Goal: Book appointment/travel/reservation

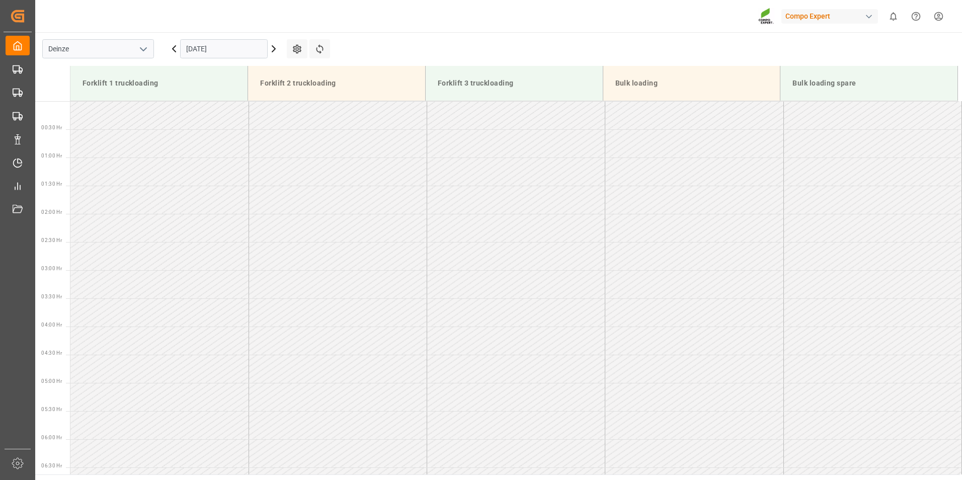
scroll to position [500, 0]
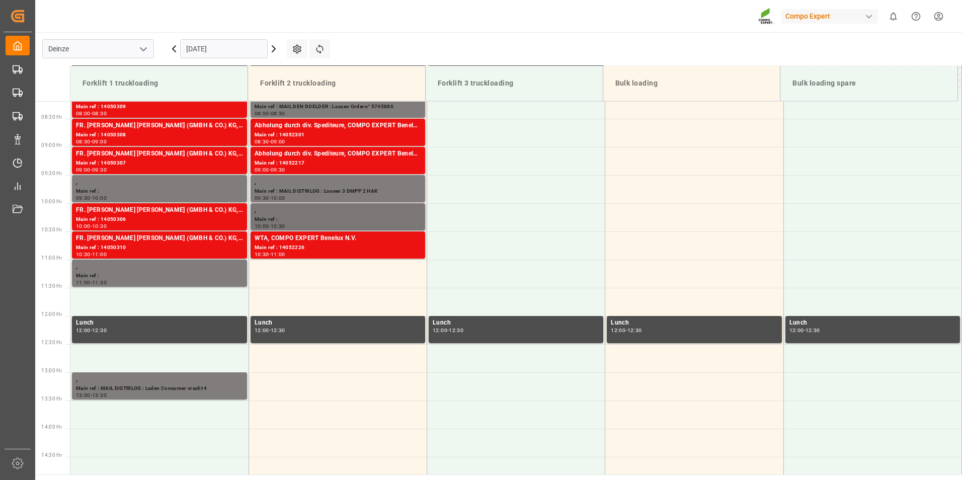
scroll to position [394, 0]
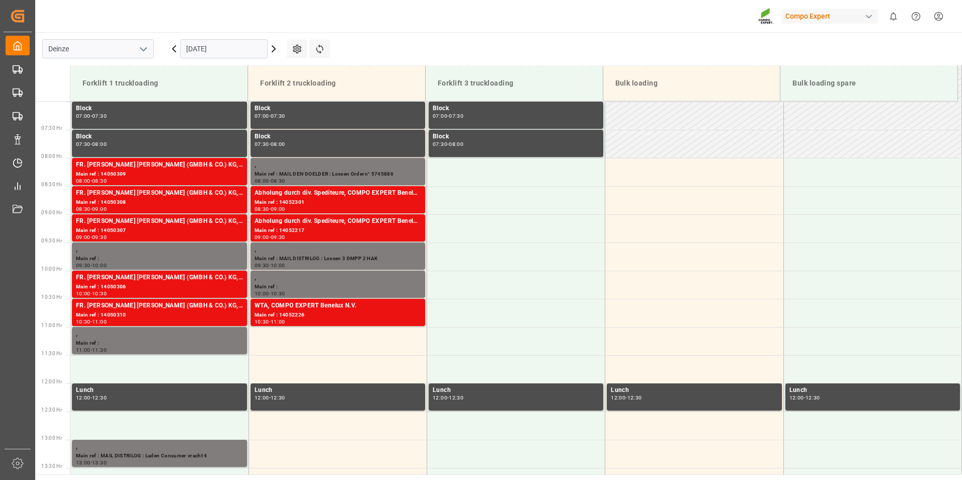
click at [224, 48] on input "[DATE]" at bounding box center [224, 48] width 88 height 19
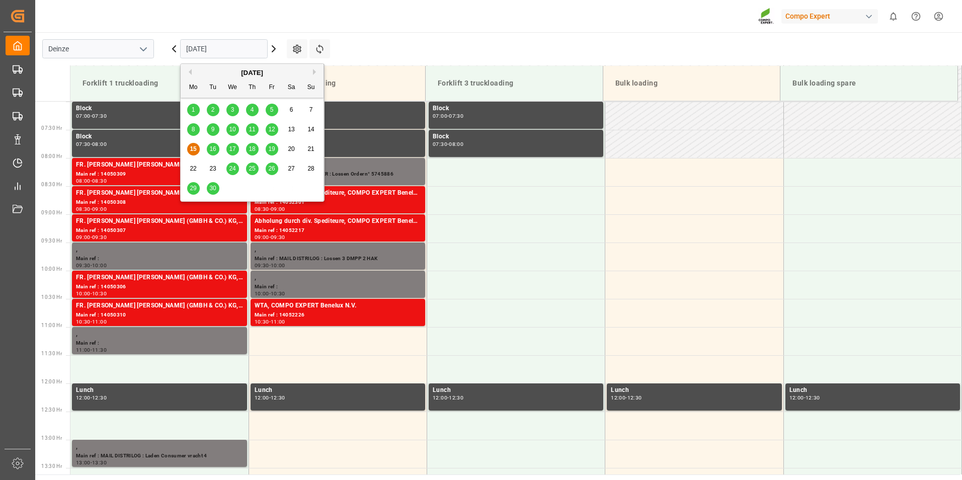
click at [271, 132] on span "12" at bounding box center [271, 129] width 7 height 7
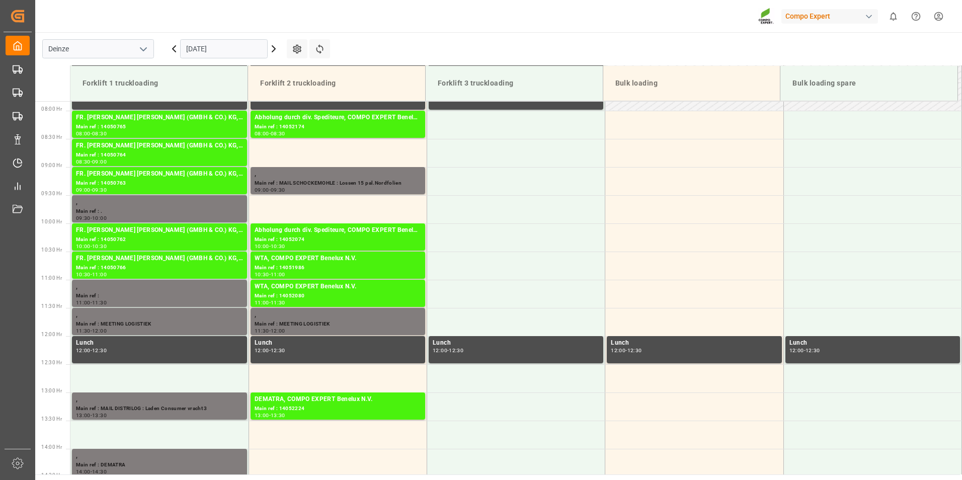
scroll to position [444, 0]
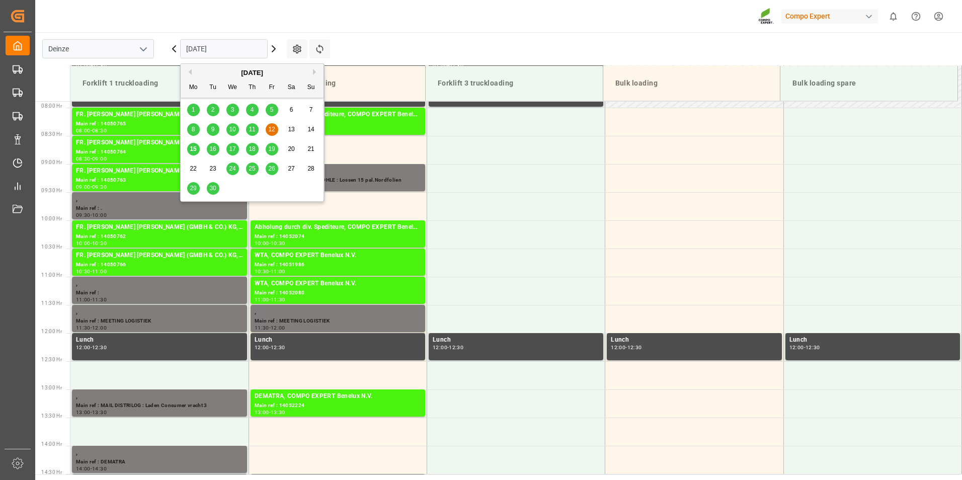
click at [239, 53] on input "12.09.2025" at bounding box center [224, 48] width 88 height 19
click at [192, 152] on span "15" at bounding box center [193, 148] width 7 height 7
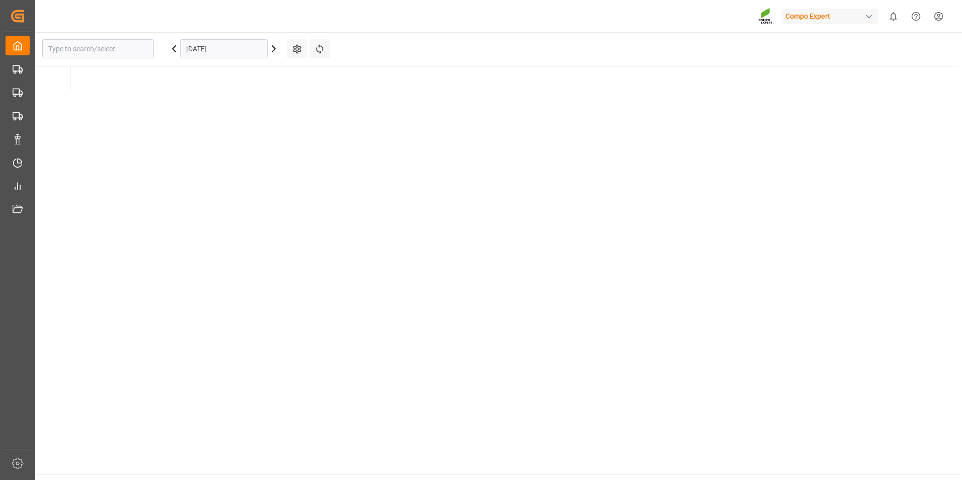
type input "Deinze"
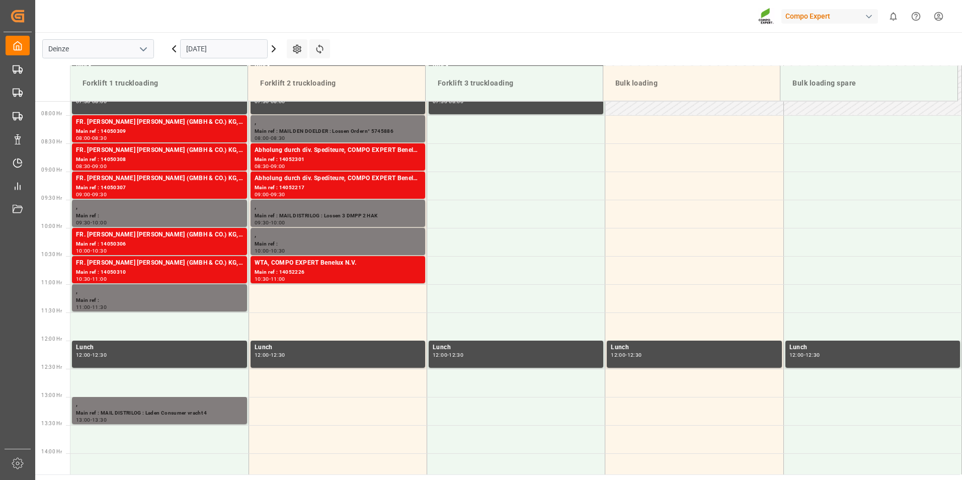
scroll to position [444, 0]
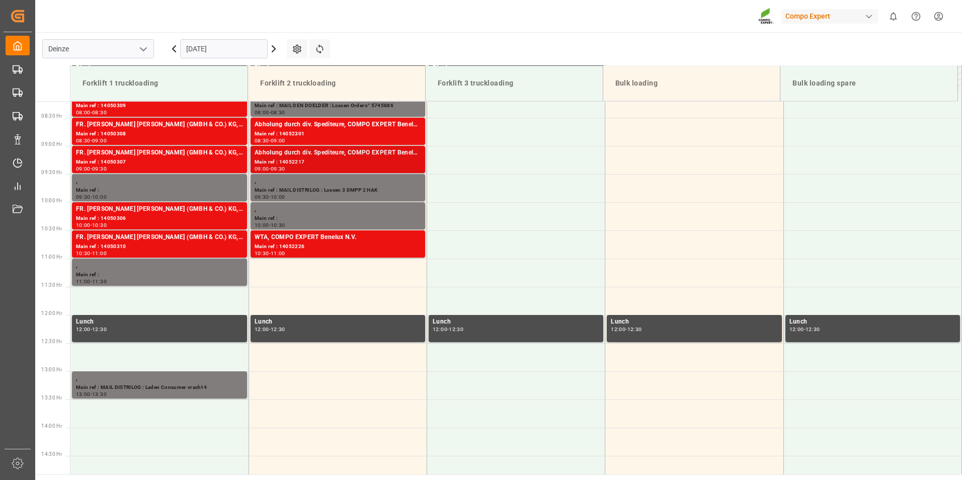
scroll to position [444, 0]
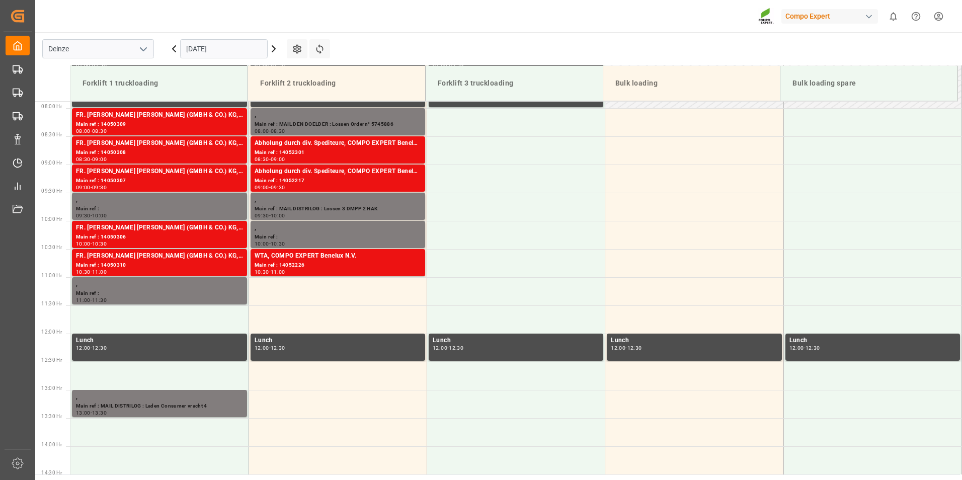
scroll to position [444, 0]
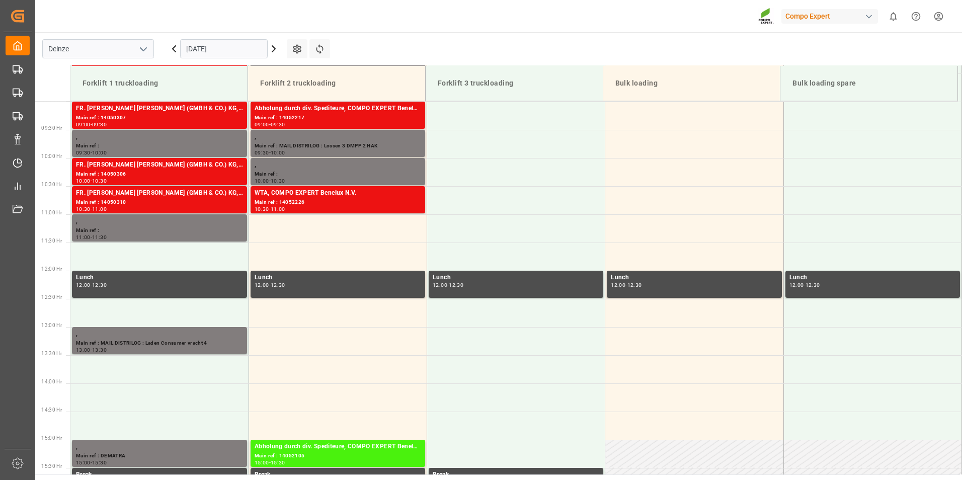
scroll to position [498, 0]
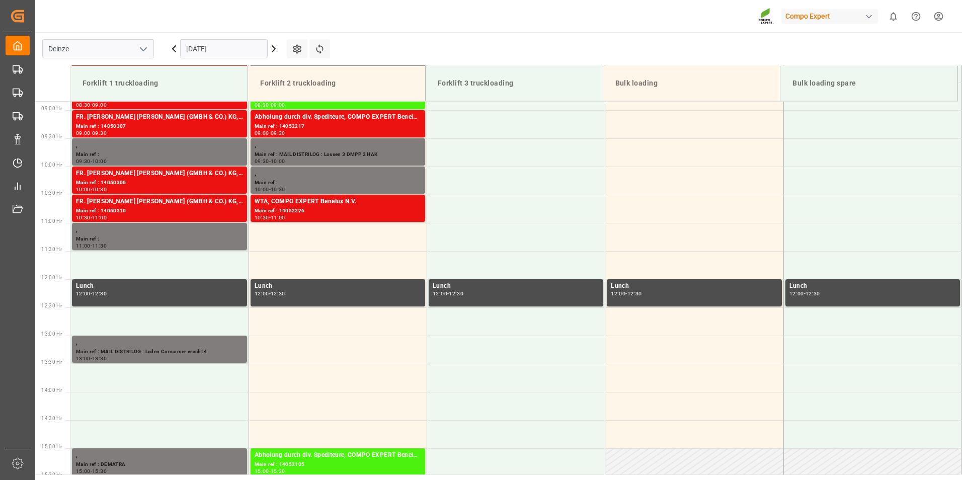
click at [234, 53] on input "[DATE]" at bounding box center [224, 48] width 88 height 19
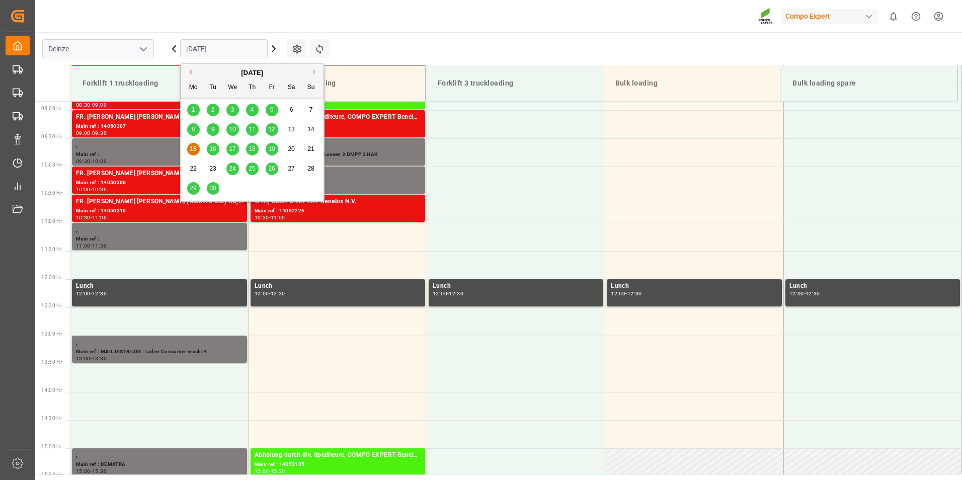
click at [212, 151] on span "16" at bounding box center [212, 148] width 7 height 7
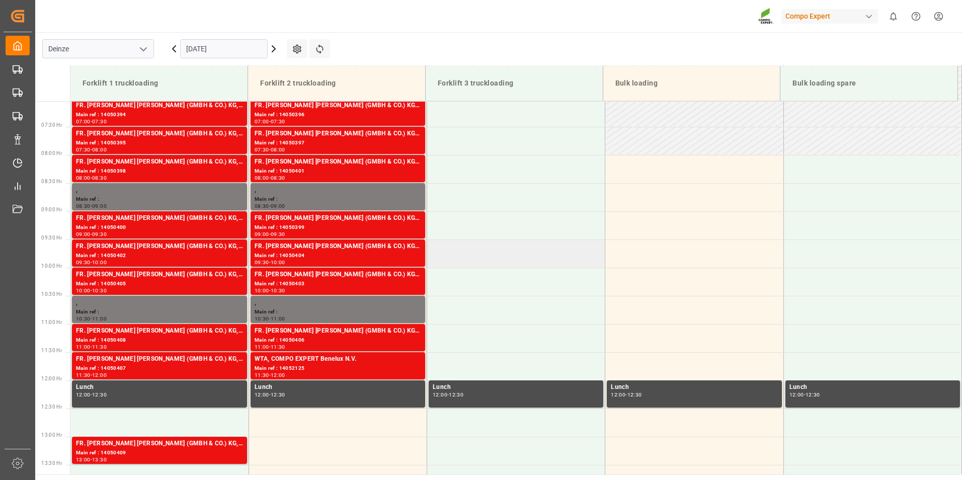
scroll to position [444, 0]
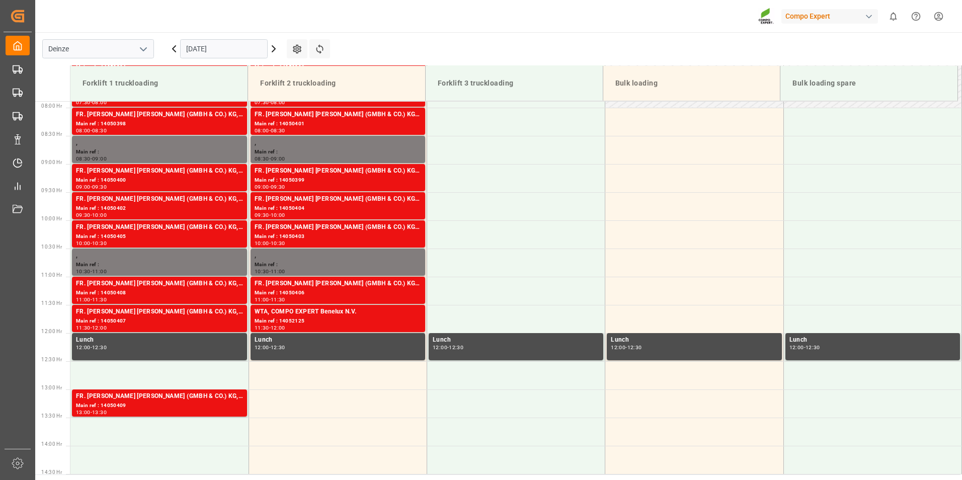
click at [238, 51] on input "16.09.2025" at bounding box center [224, 48] width 88 height 19
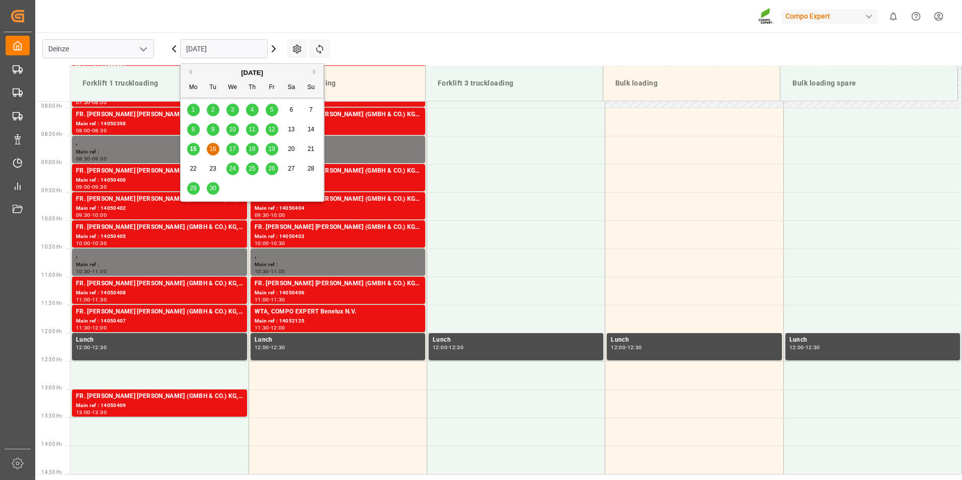
click at [230, 153] on div "17" at bounding box center [232, 149] width 13 height 12
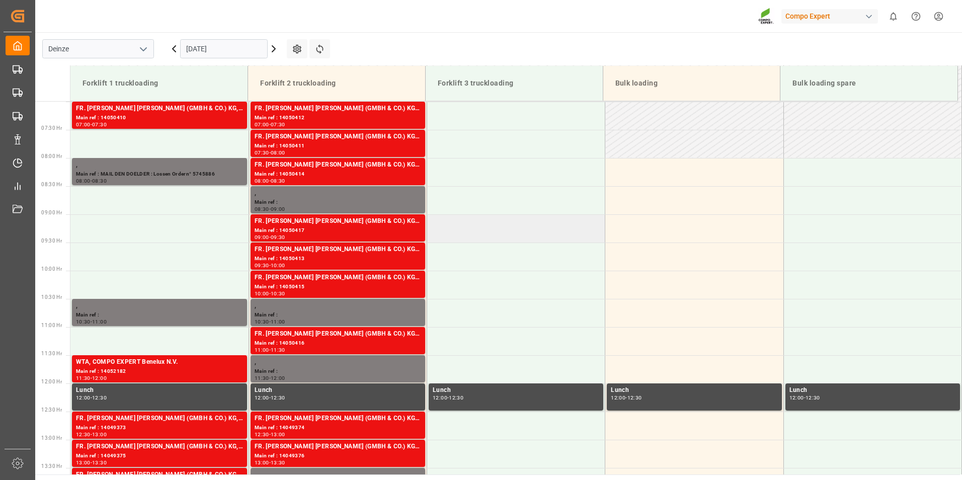
scroll to position [344, 0]
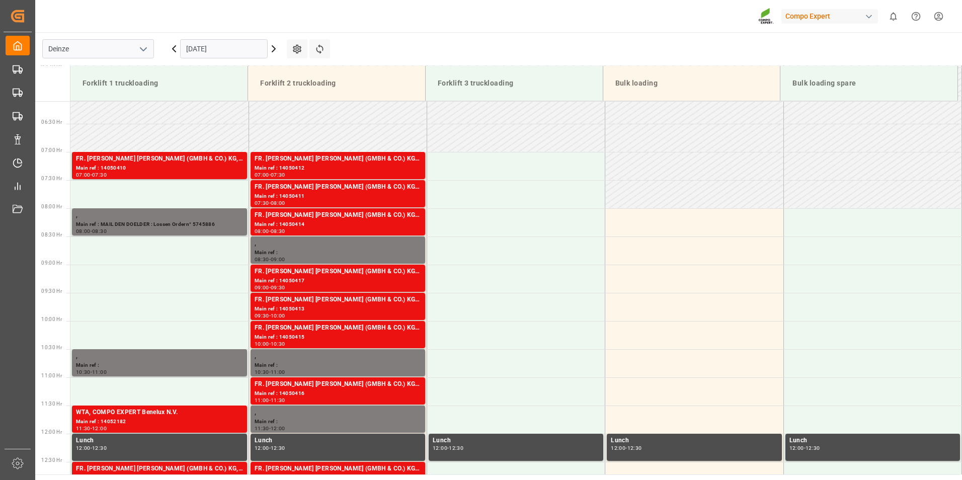
click at [229, 48] on input "17.09.2025" at bounding box center [224, 48] width 88 height 19
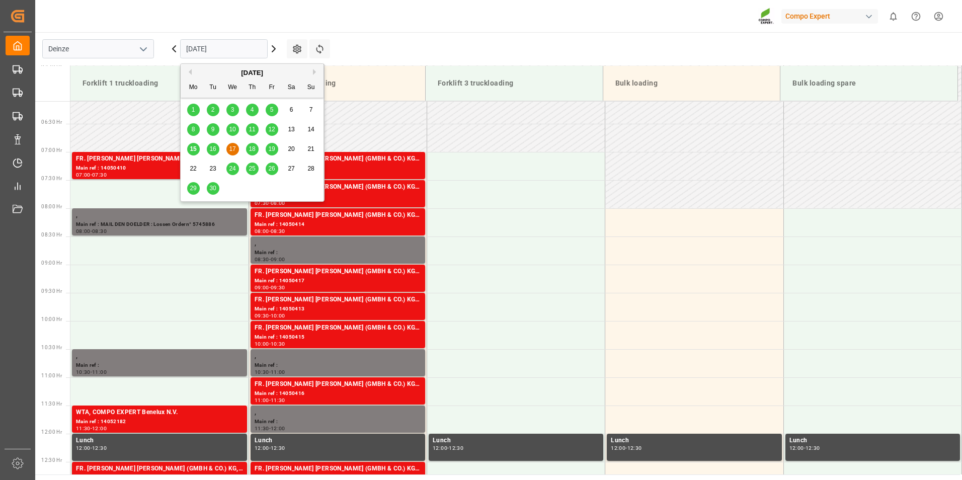
click at [251, 149] on span "18" at bounding box center [252, 148] width 7 height 7
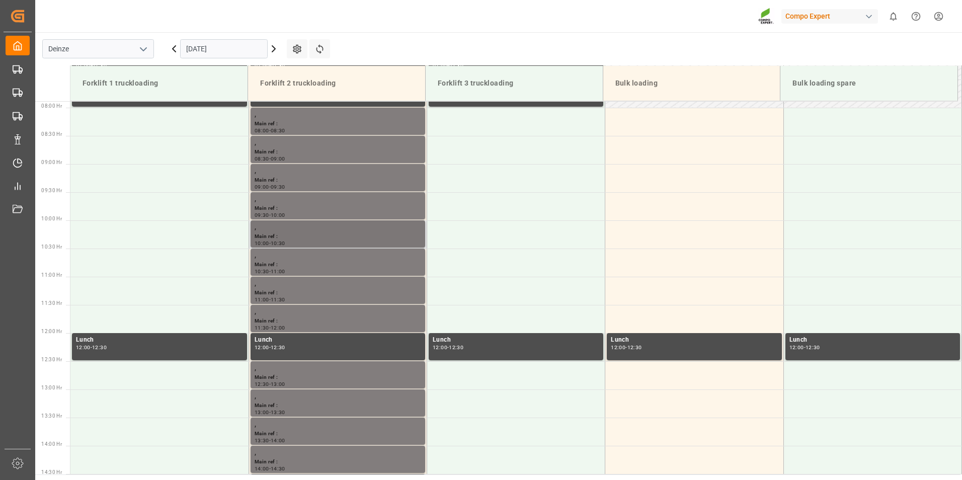
scroll to position [394, 0]
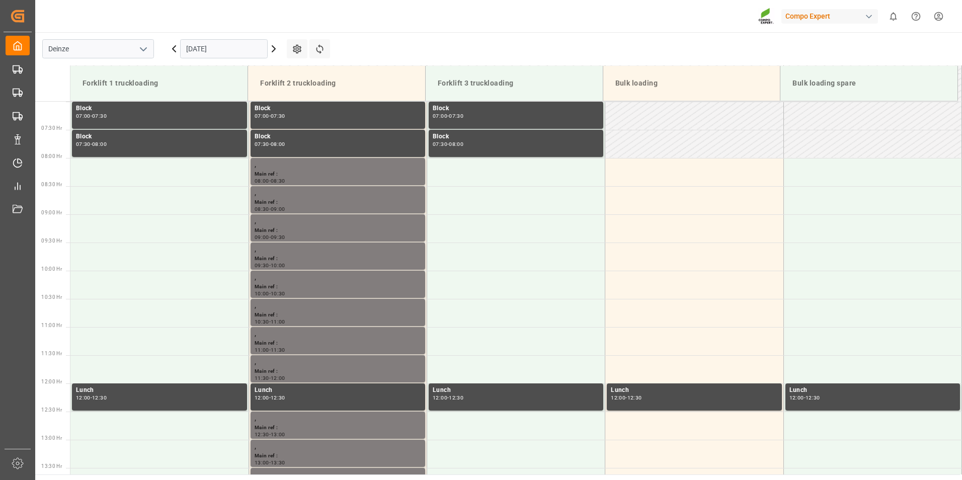
click at [240, 48] on input "18.09.2025" at bounding box center [224, 48] width 88 height 19
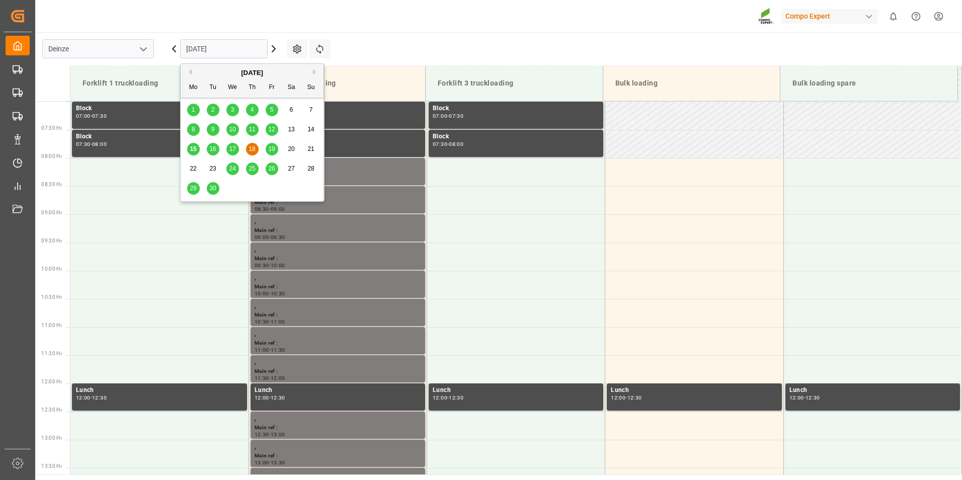
click at [272, 150] on span "19" at bounding box center [271, 148] width 7 height 7
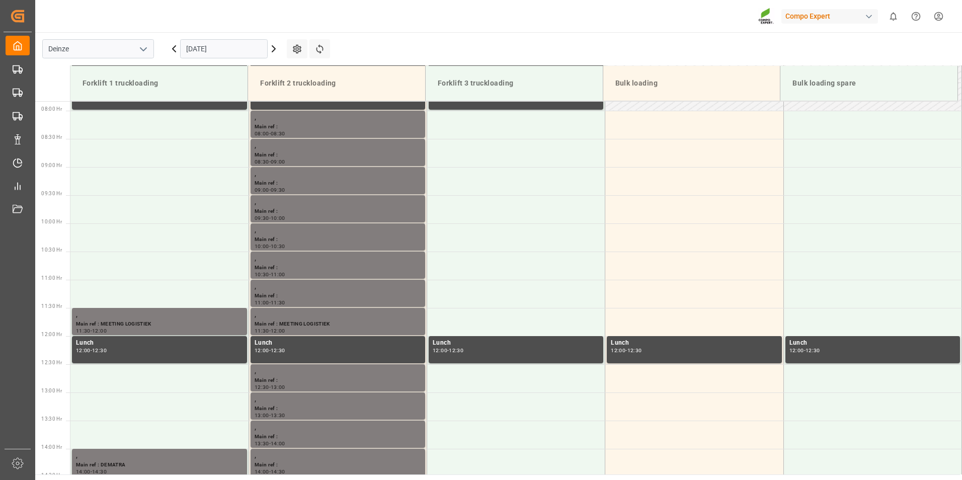
scroll to position [444, 0]
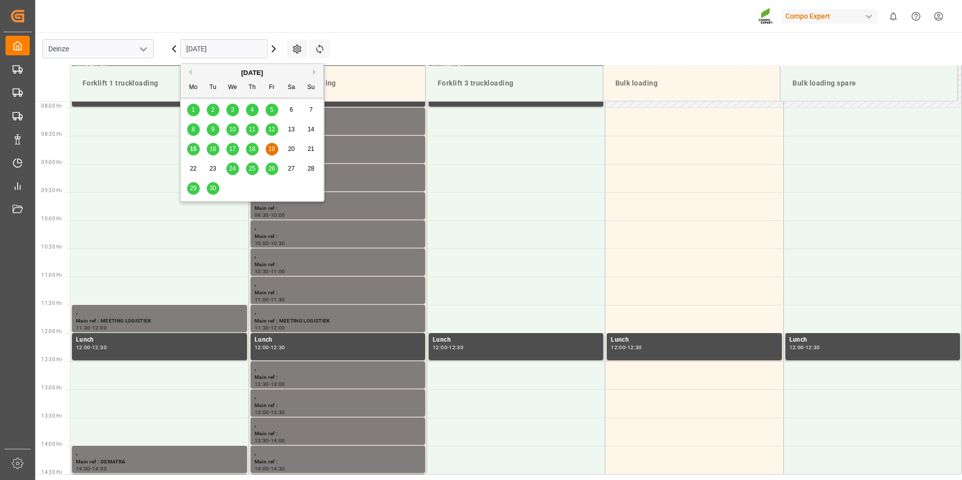
click at [234, 51] on input "19.09.2025" at bounding box center [224, 48] width 88 height 19
click at [195, 150] on span "15" at bounding box center [193, 148] width 7 height 7
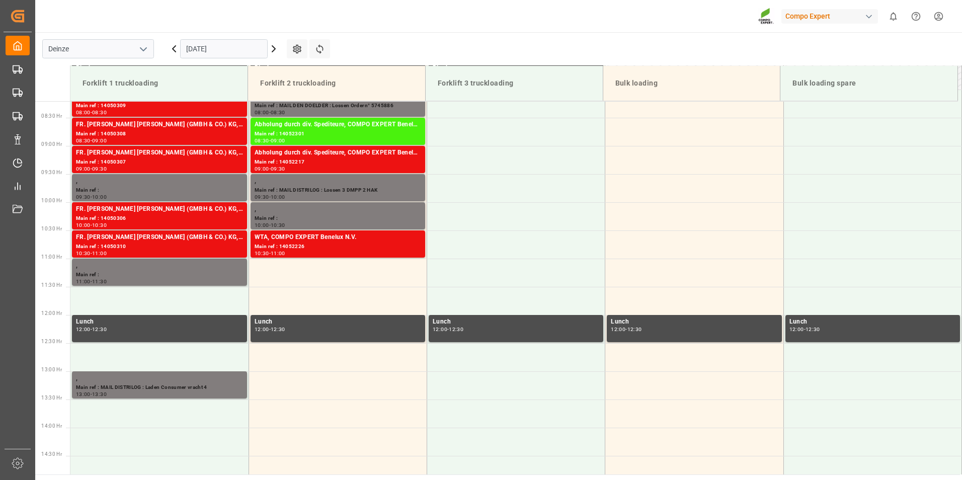
scroll to position [449, 0]
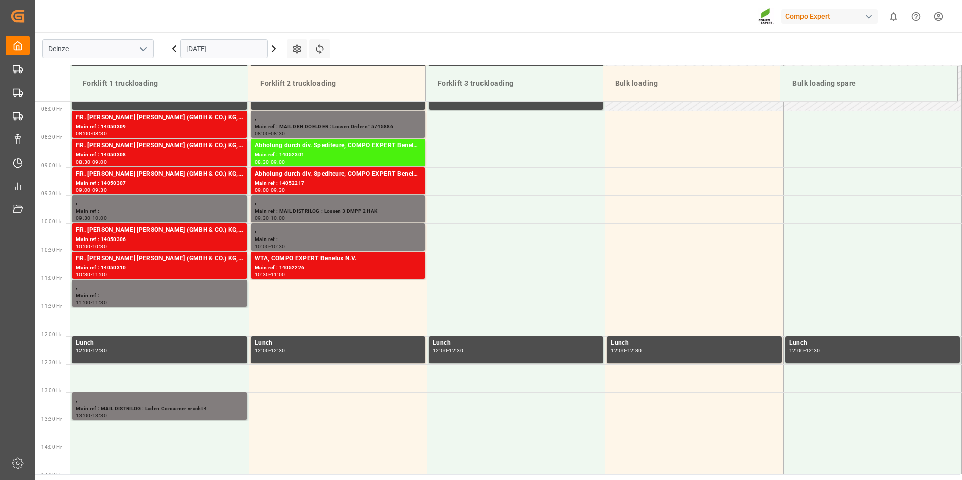
scroll to position [444, 0]
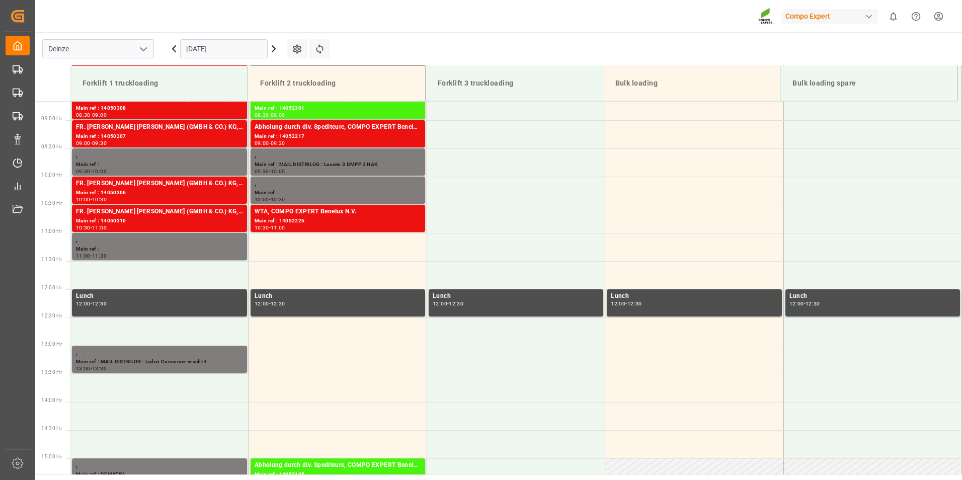
scroll to position [501, 0]
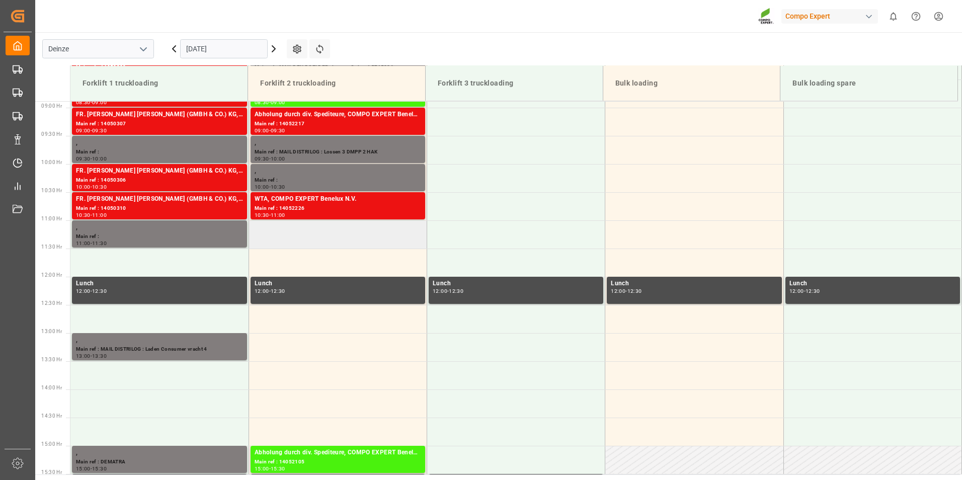
scroll to position [350, 0]
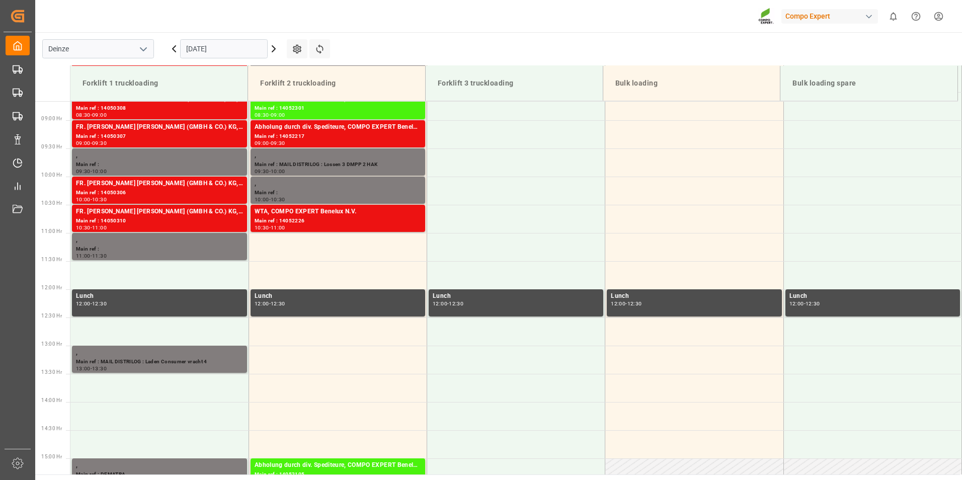
scroll to position [501, 0]
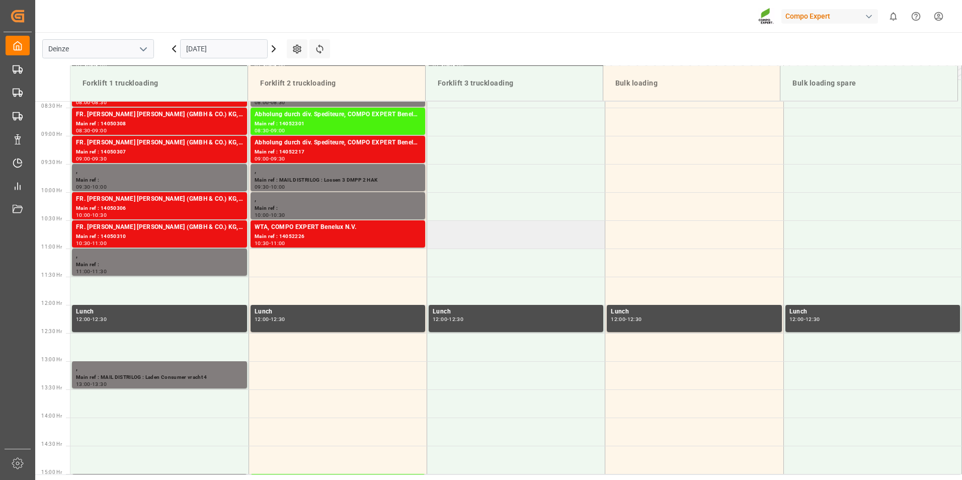
scroll to position [450, 0]
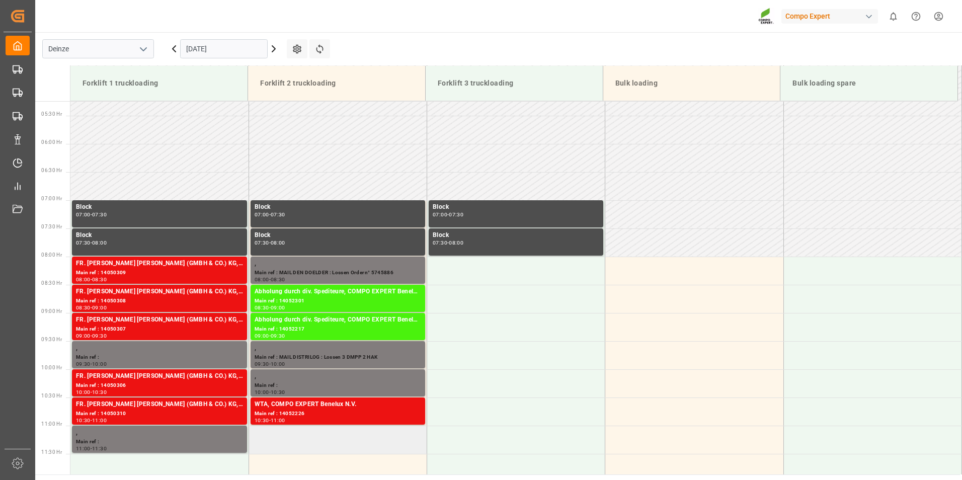
scroll to position [350, 0]
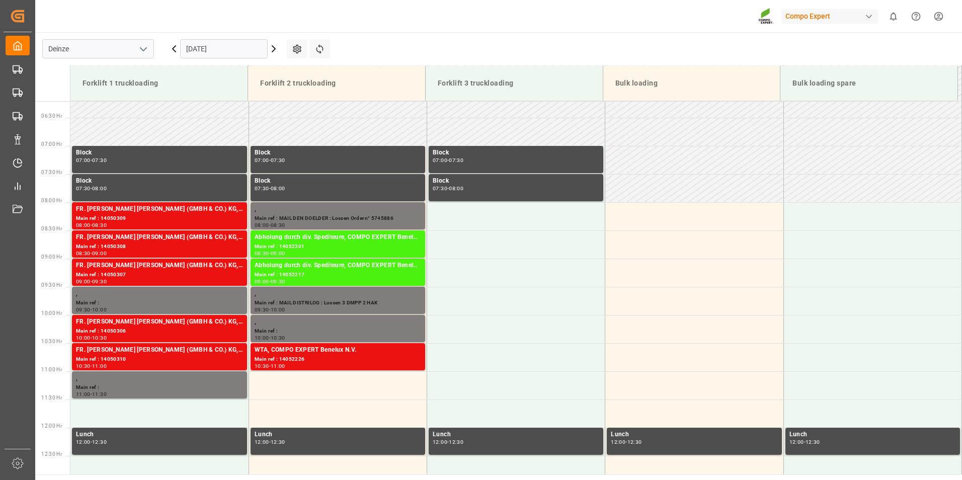
click at [235, 50] on input "[DATE]" at bounding box center [224, 48] width 88 height 19
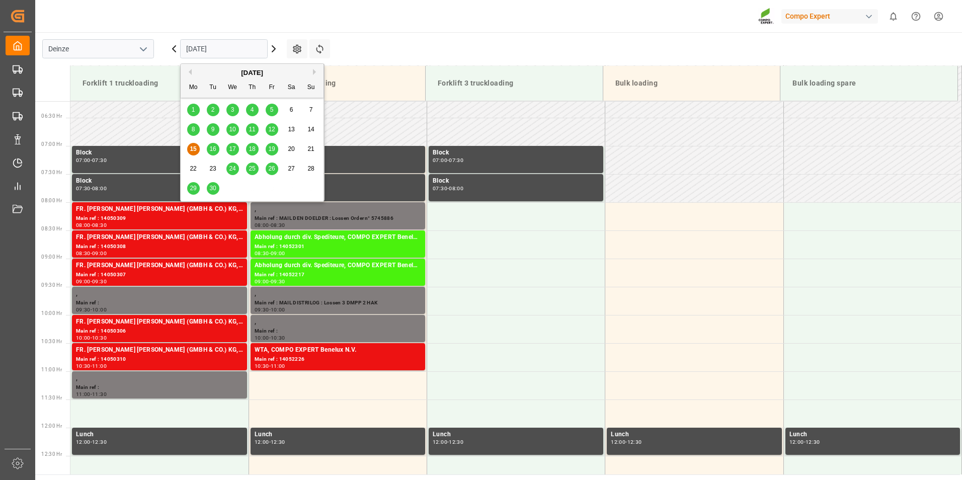
click at [231, 150] on span "17" at bounding box center [232, 148] width 7 height 7
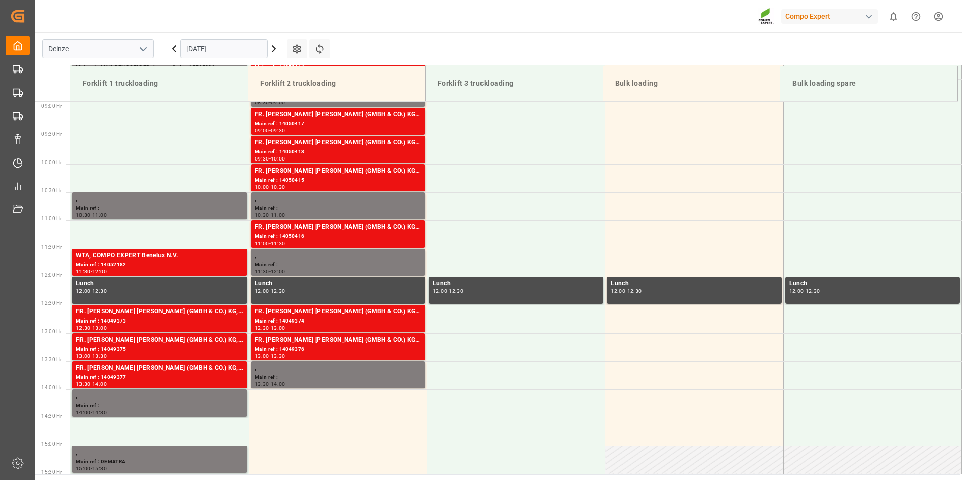
scroll to position [551, 0]
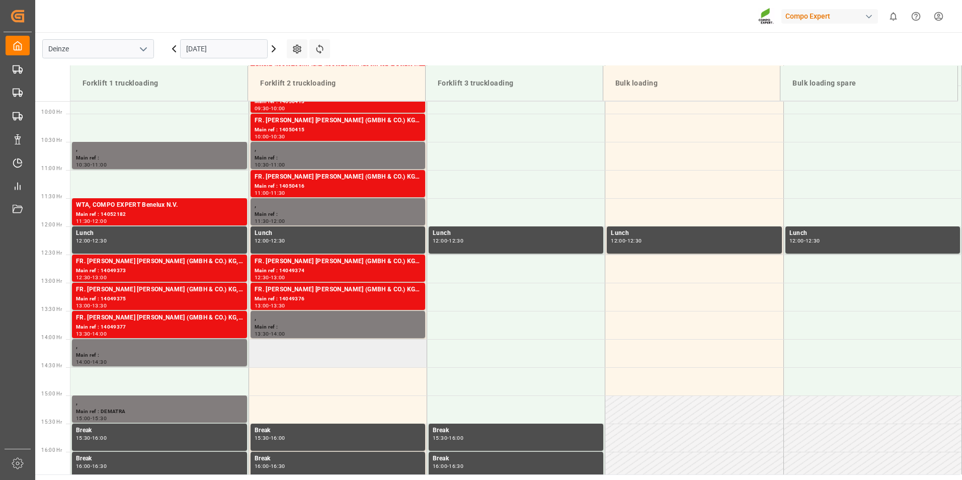
click at [267, 358] on td at bounding box center [338, 353] width 178 height 28
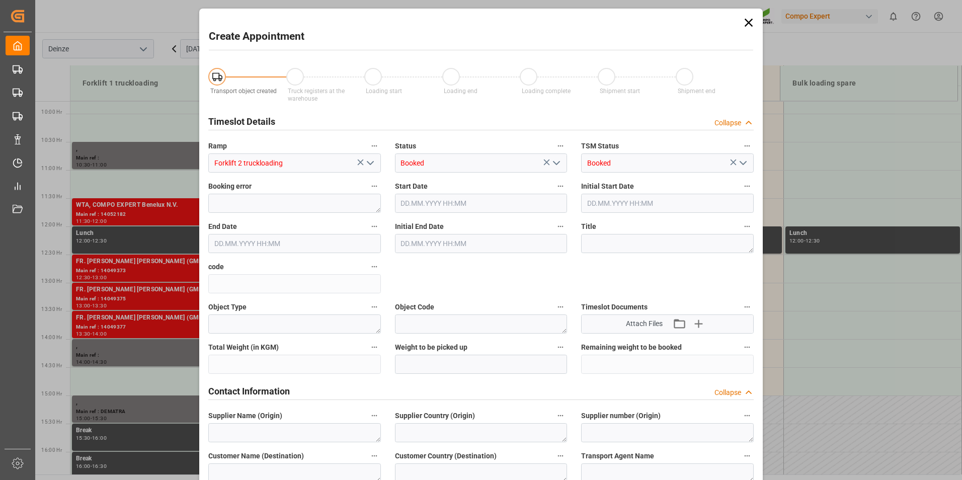
type input "17.09.2025 14:00"
type input "17.09.2025 14:30"
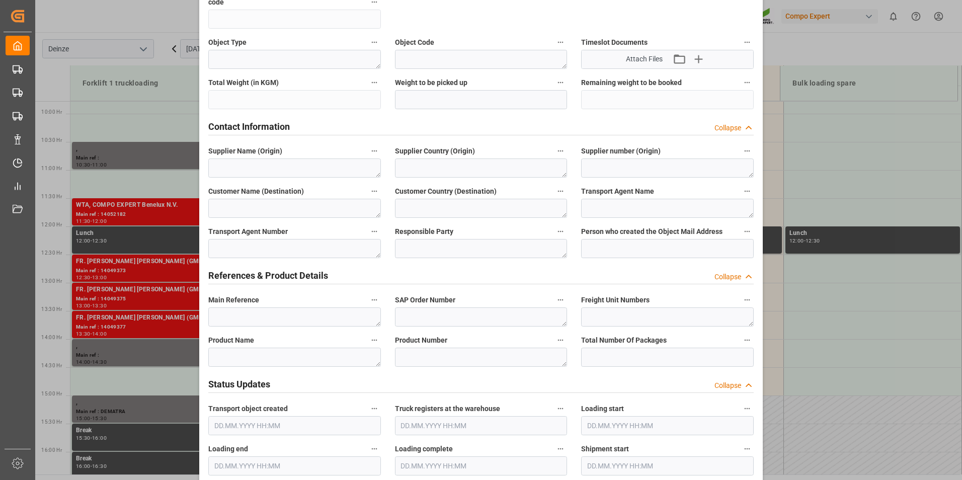
scroll to position [352, 0]
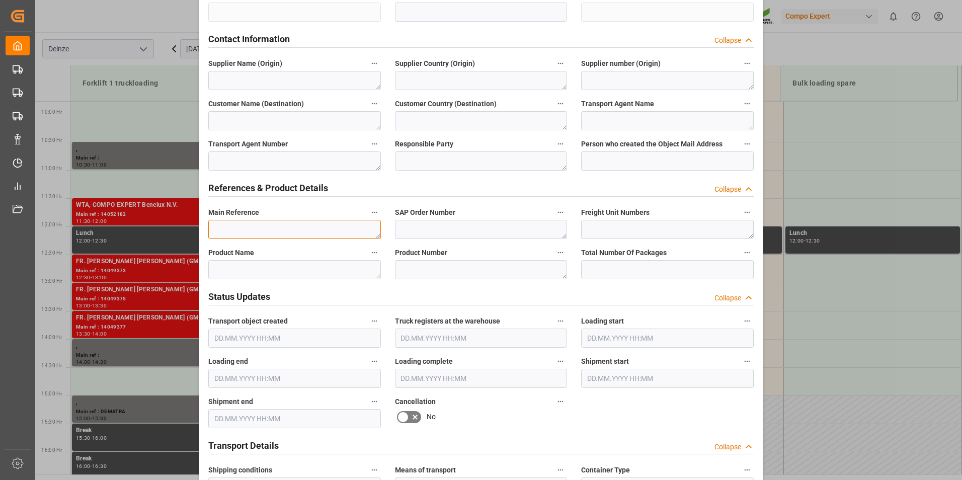
click at [237, 220] on textarea at bounding box center [294, 229] width 173 height 19
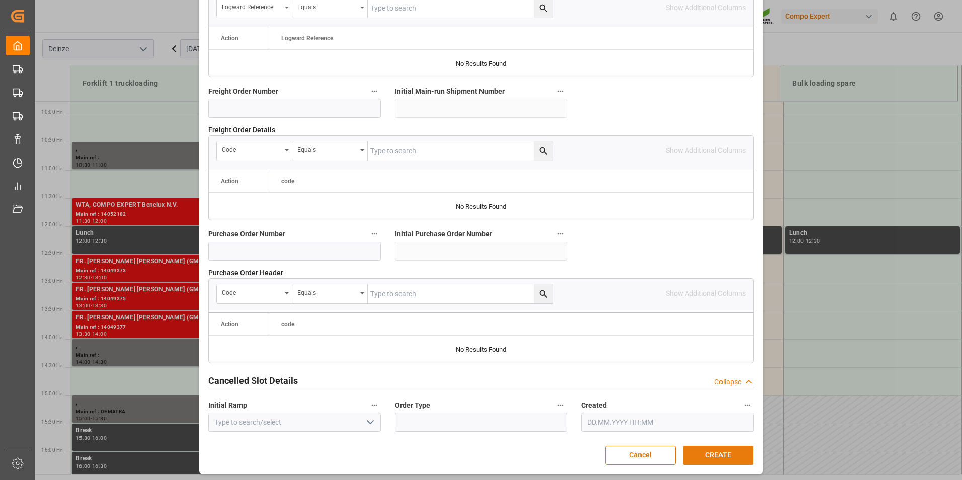
scroll to position [916, 0]
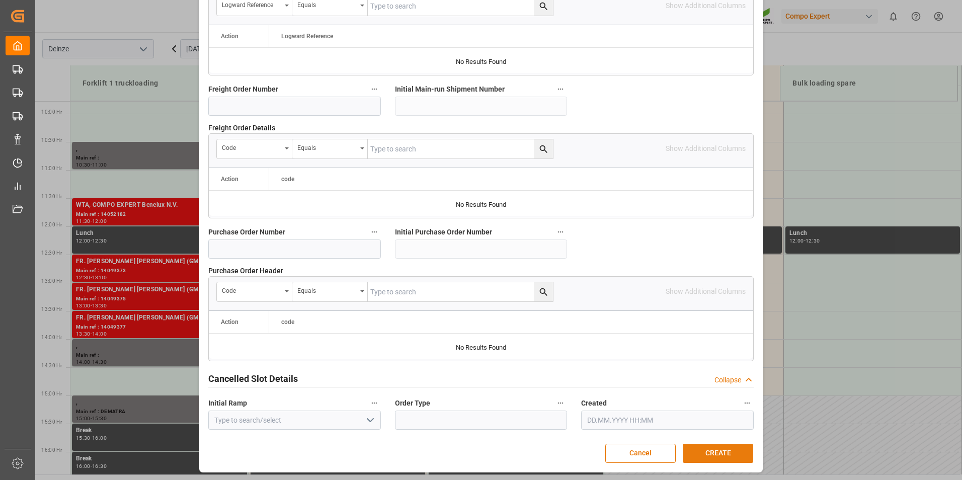
type textarea "MAIL DISTRILOG : Laden vracht 3 Consumer"
click at [718, 455] on button "CREATE" at bounding box center [718, 453] width 70 height 19
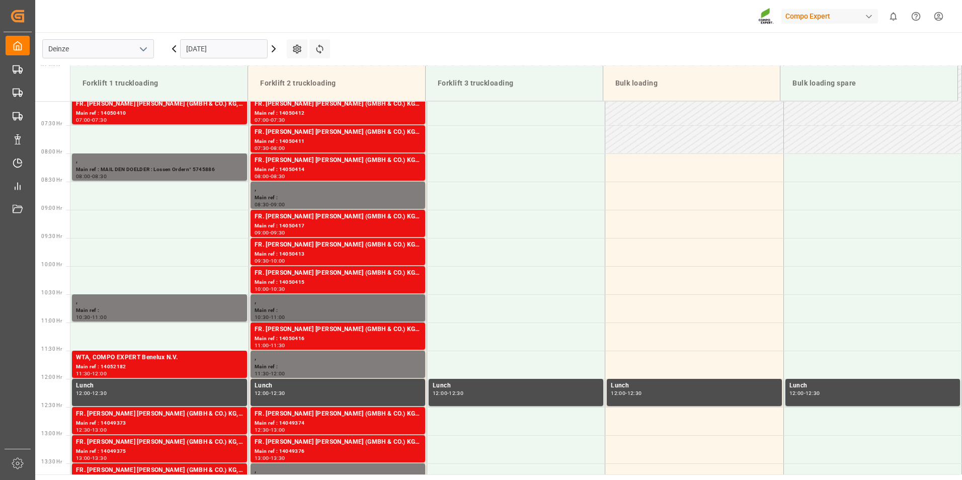
scroll to position [374, 0]
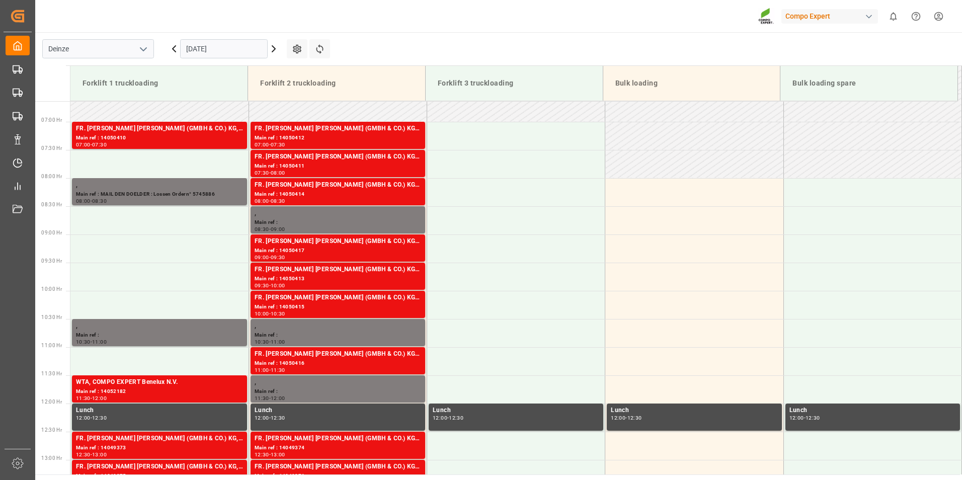
click at [249, 53] on input "17.09.2025" at bounding box center [224, 48] width 88 height 19
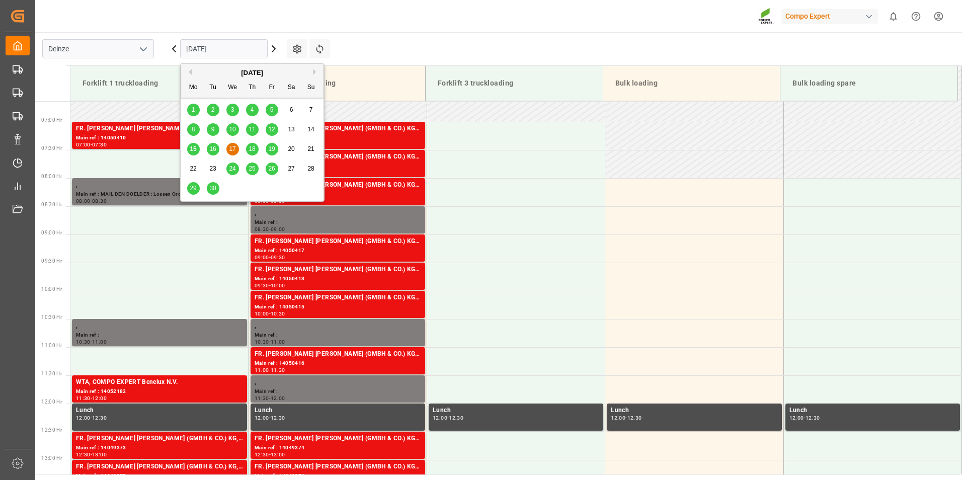
click at [190, 149] on span "15" at bounding box center [193, 148] width 7 height 7
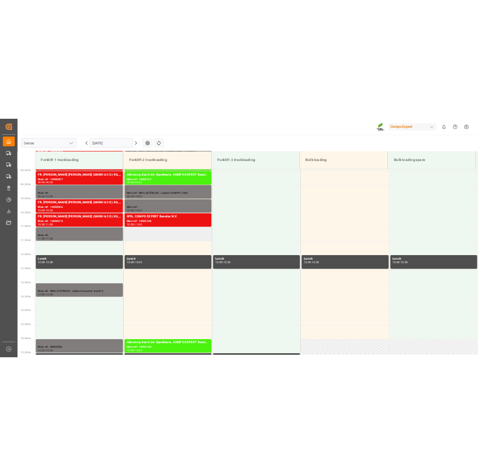
scroll to position [551, 0]
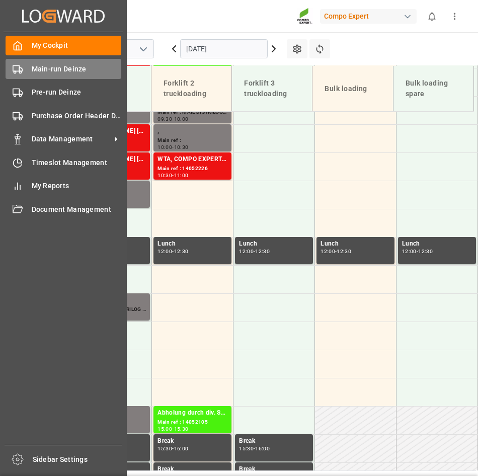
click at [16, 69] on icon at bounding box center [18, 69] width 10 height 10
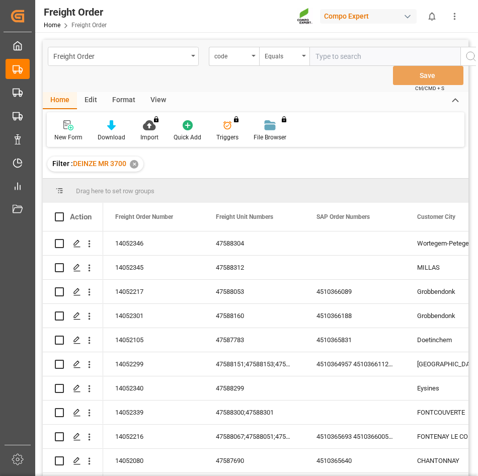
click at [255, 56] on icon "open menu" at bounding box center [254, 56] width 4 height 2
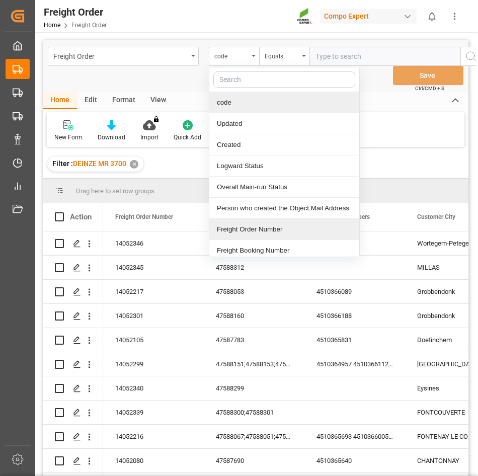
click at [235, 229] on div "Freight Order Number" at bounding box center [284, 229] width 150 height 21
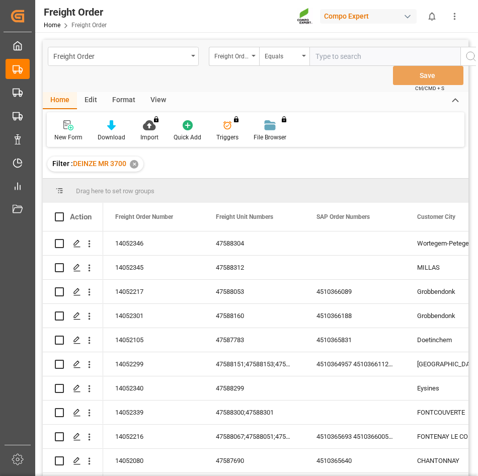
click at [326, 51] on input "text" at bounding box center [385, 56] width 151 height 19
type input "14052339"
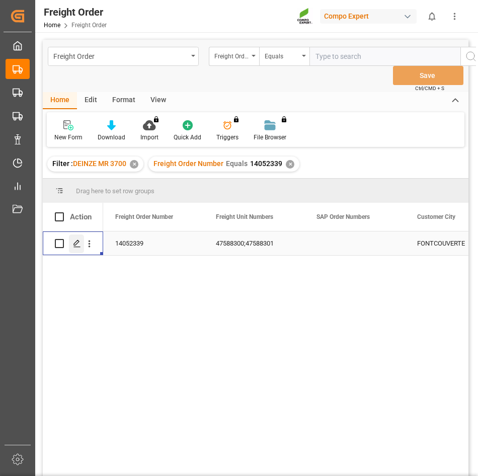
click at [76, 243] on icon "Press SPACE to select this row." at bounding box center [77, 244] width 8 height 8
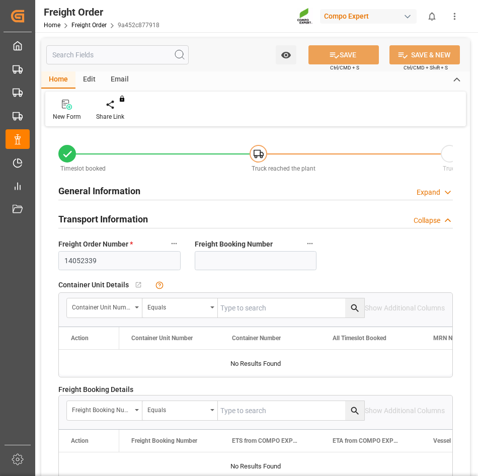
type input "18.09.2025 00:00"
type input "15.09.2025 08:26"
click at [118, 109] on icon at bounding box center [117, 105] width 7 height 10
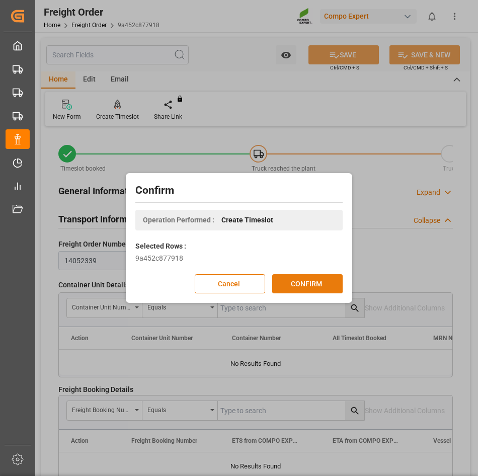
click at [301, 288] on button "CONFIRM" at bounding box center [307, 283] width 70 height 19
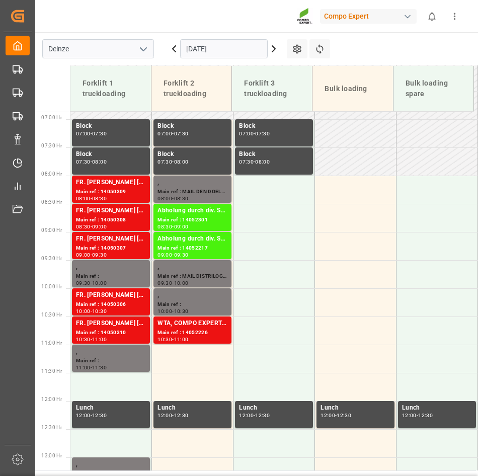
scroll to position [511, 0]
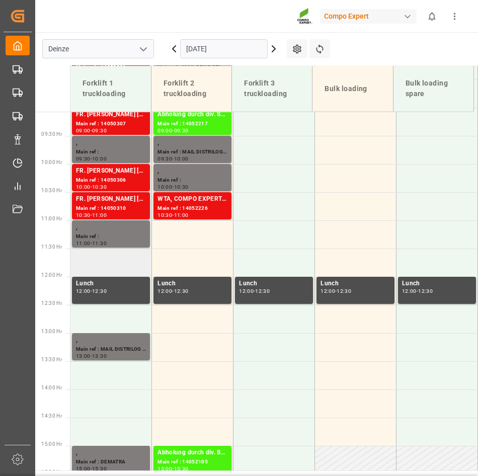
click at [91, 265] on td at bounding box center [111, 263] width 82 height 28
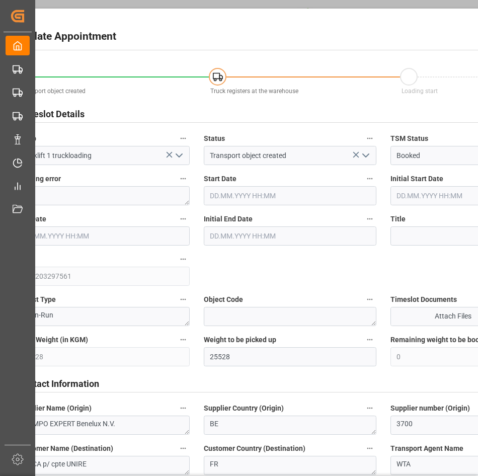
type input "[DATE] 11:30"
type input "[DATE] 12:00"
type input "[DATE] 08:26"
type input "[DATE] 08:27"
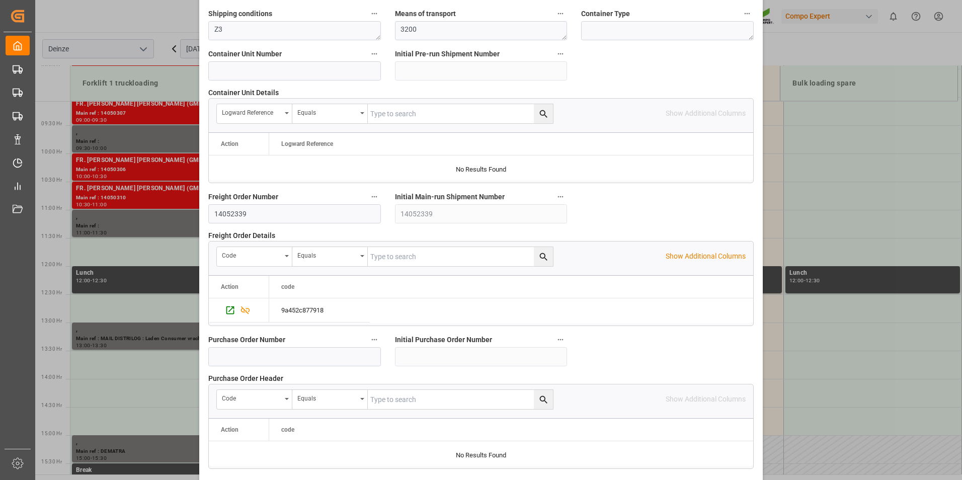
scroll to position [916, 0]
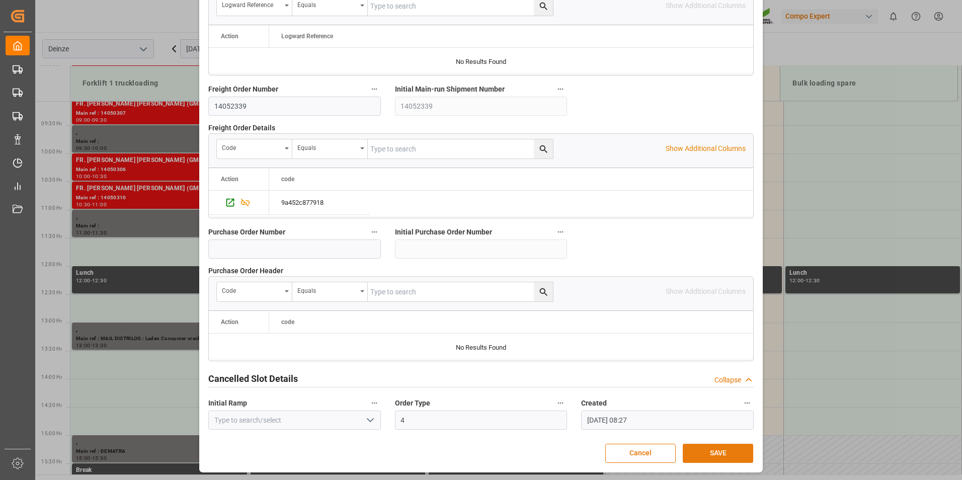
click at [478, 454] on button "SAVE" at bounding box center [718, 453] width 70 height 19
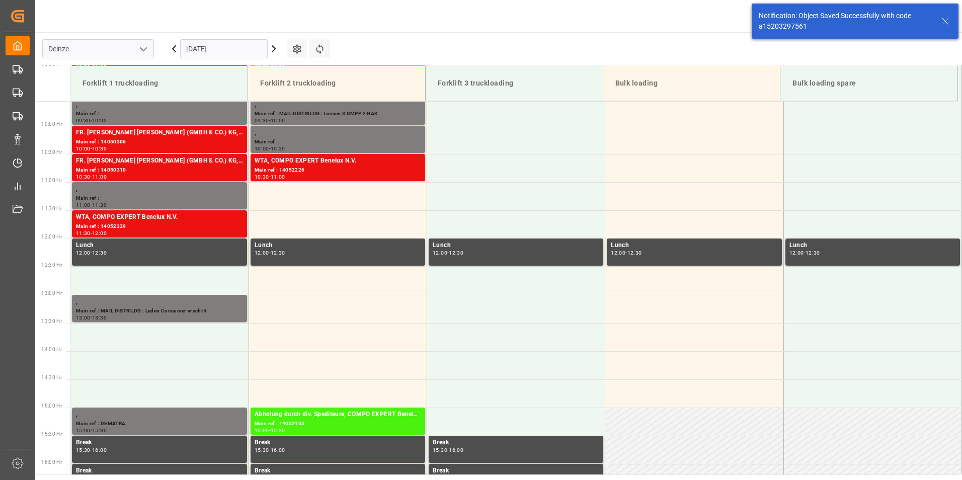
scroll to position [557, 0]
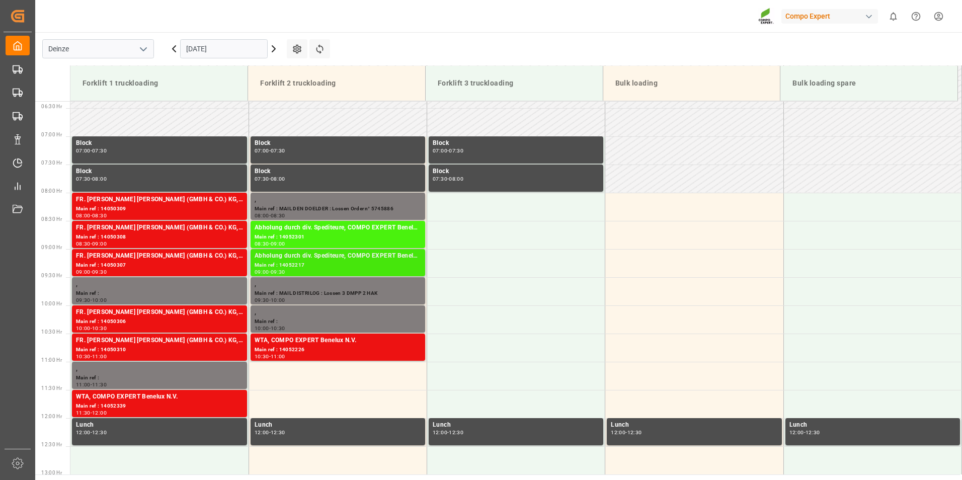
scroll to position [406, 0]
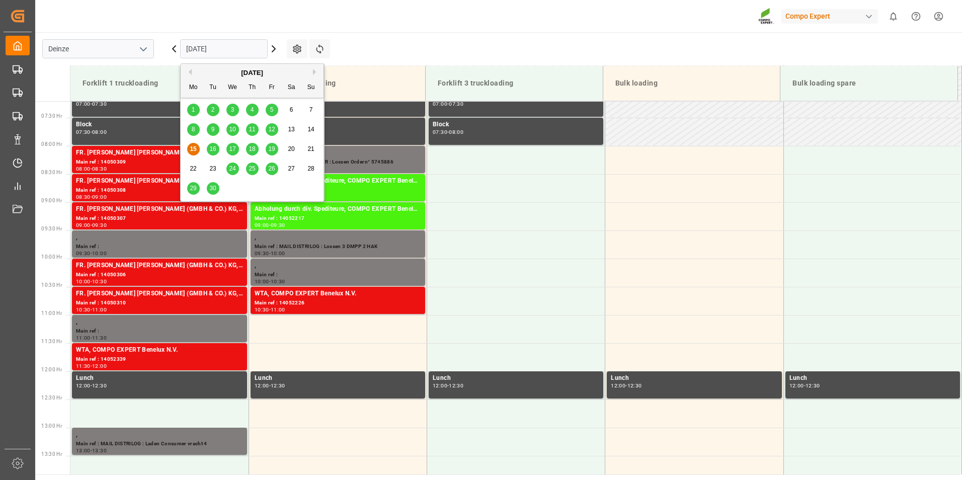
click at [242, 54] on input "[DATE]" at bounding box center [224, 48] width 88 height 19
click at [314, 72] on button "Next Month" at bounding box center [316, 72] width 6 height 6
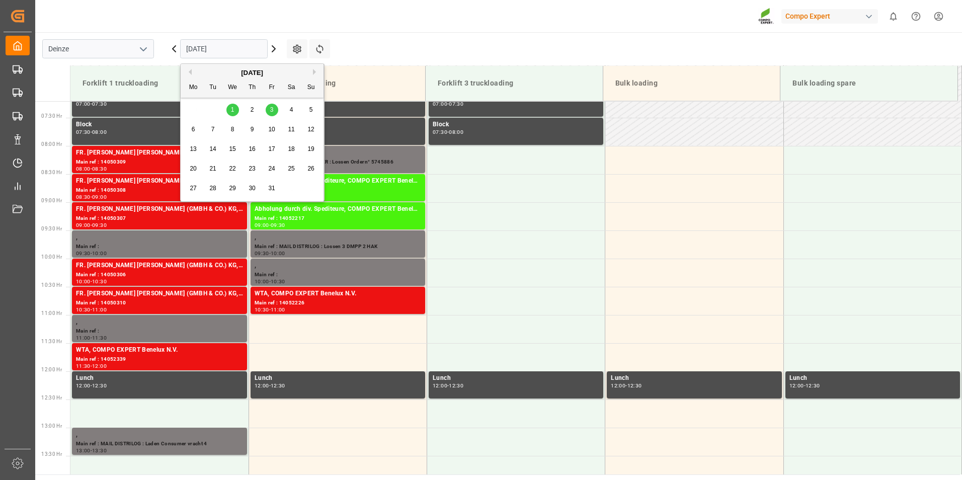
click at [273, 50] on icon at bounding box center [274, 49] width 12 height 12
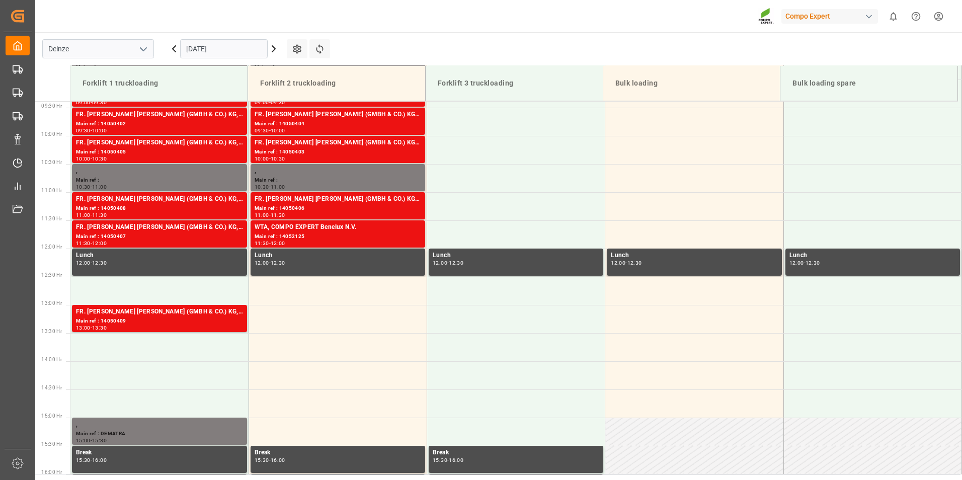
scroll to position [557, 0]
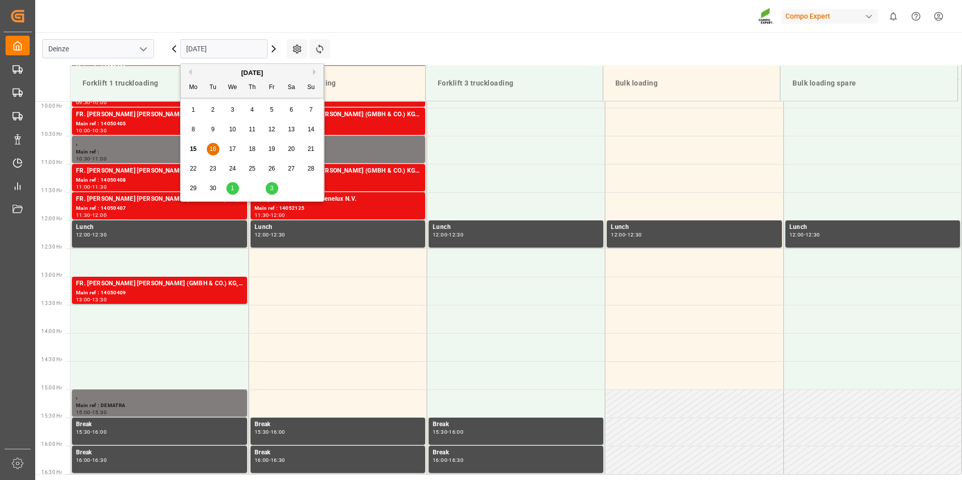
click at [246, 50] on input "16.09.2025" at bounding box center [224, 48] width 88 height 19
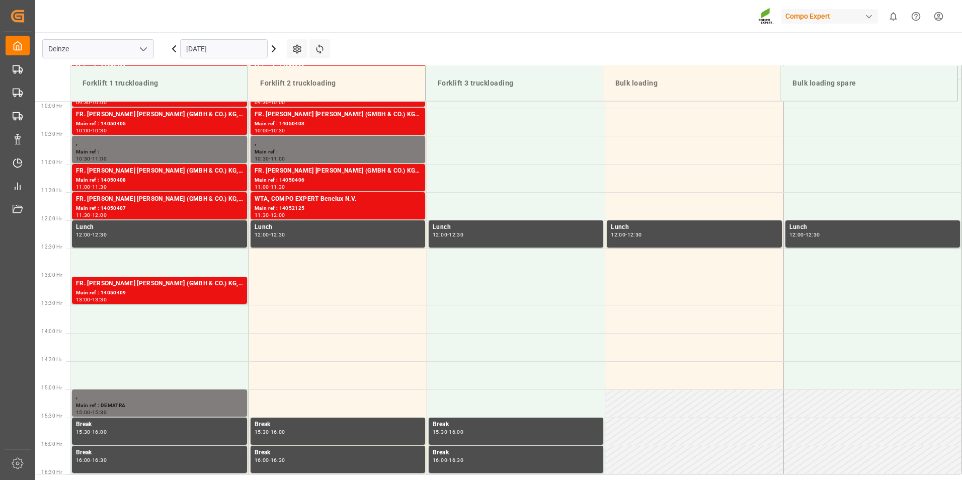
click at [273, 45] on icon at bounding box center [274, 49] width 12 height 12
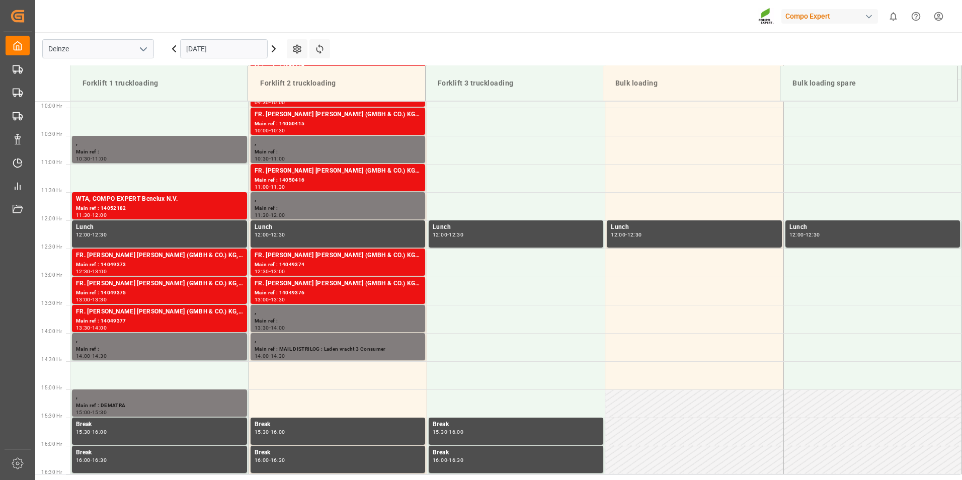
click at [245, 52] on input "17.09.2025" at bounding box center [224, 48] width 88 height 19
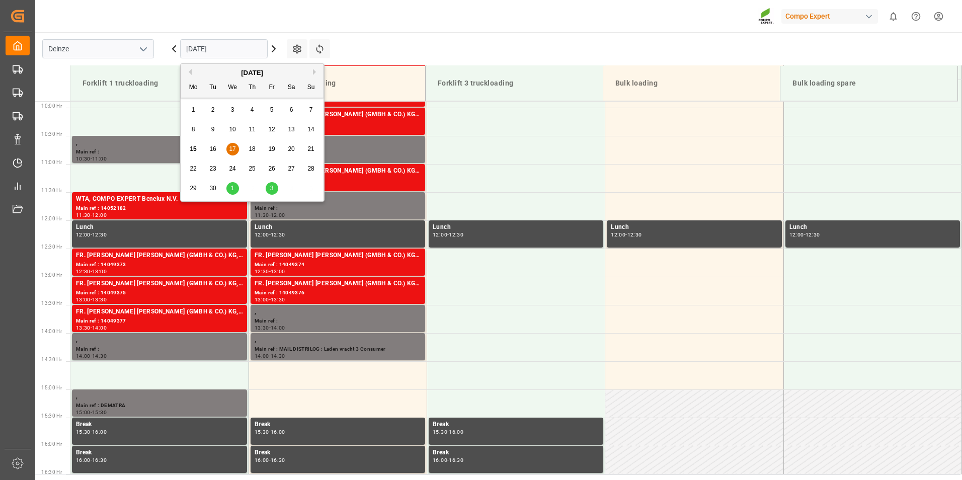
click at [314, 71] on button "Next Month" at bounding box center [316, 72] width 6 height 6
click at [212, 169] on span "21" at bounding box center [212, 168] width 7 height 7
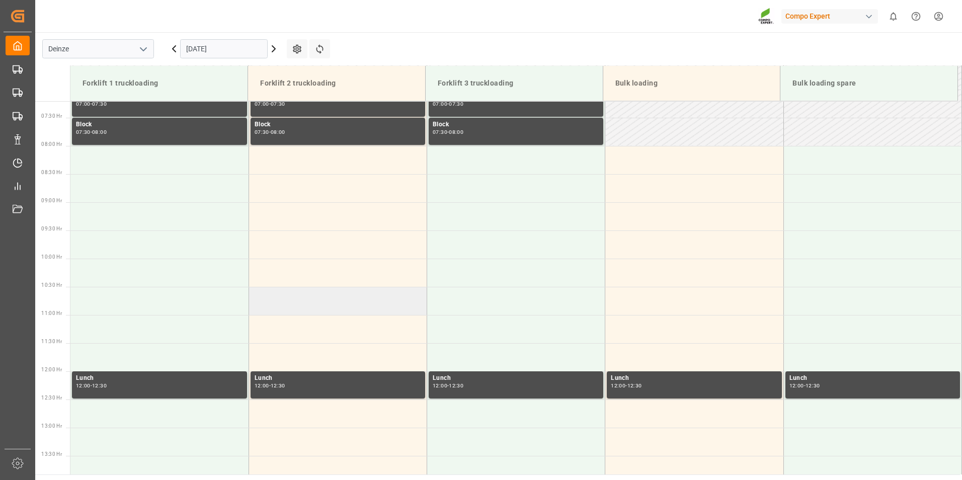
scroll to position [255, 0]
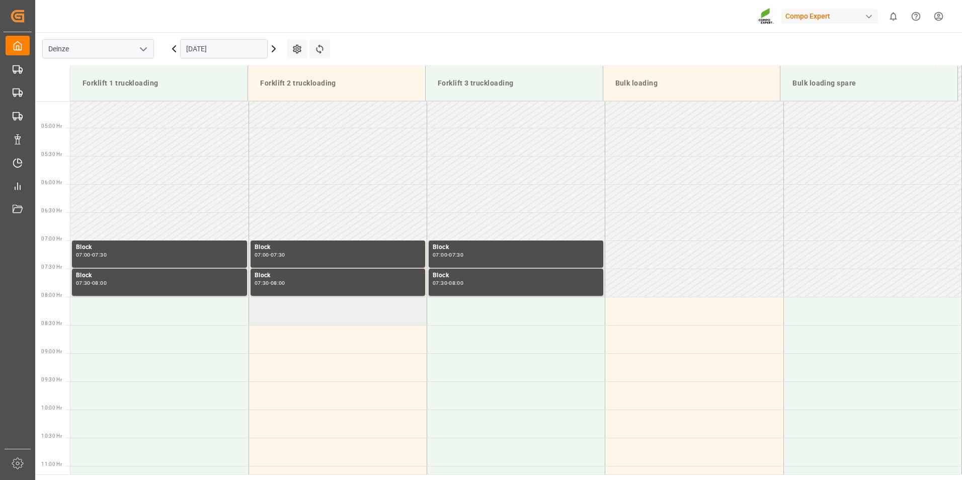
click at [274, 311] on td at bounding box center [338, 311] width 178 height 28
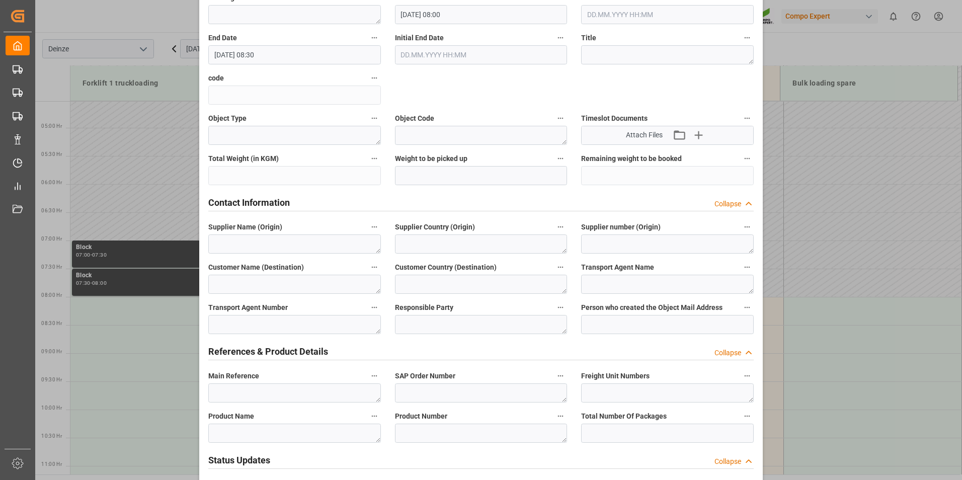
scroll to position [252, 0]
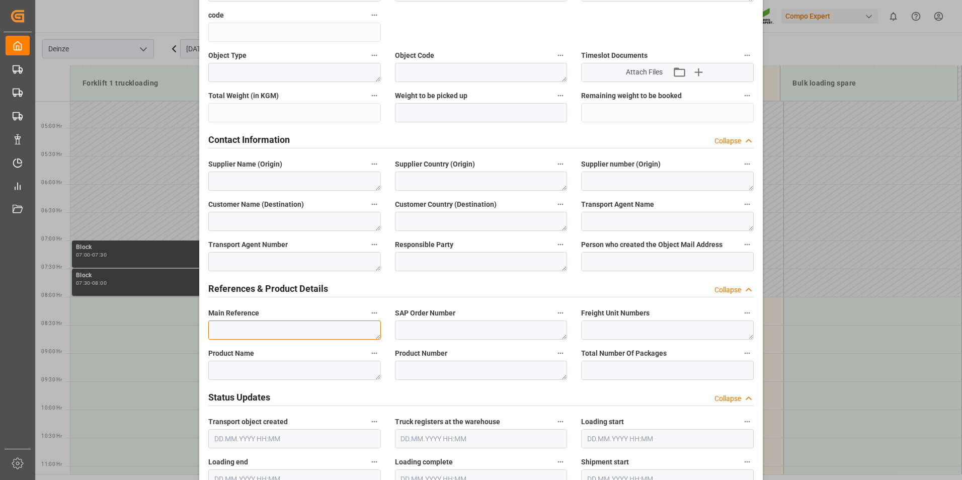
click at [233, 333] on textarea at bounding box center [294, 330] width 173 height 19
type textarea "m"
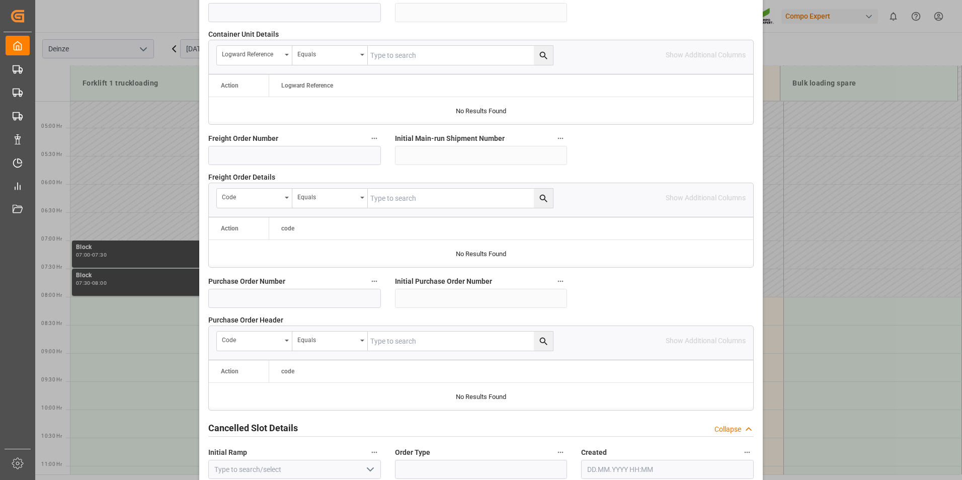
scroll to position [916, 0]
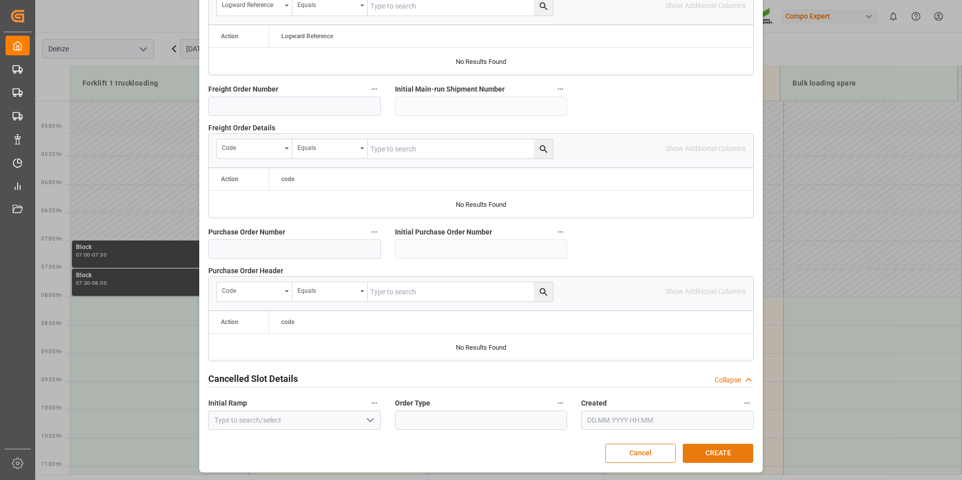
type textarea "MARC VERLOF"
click at [712, 447] on button "CREATE" at bounding box center [718, 453] width 70 height 19
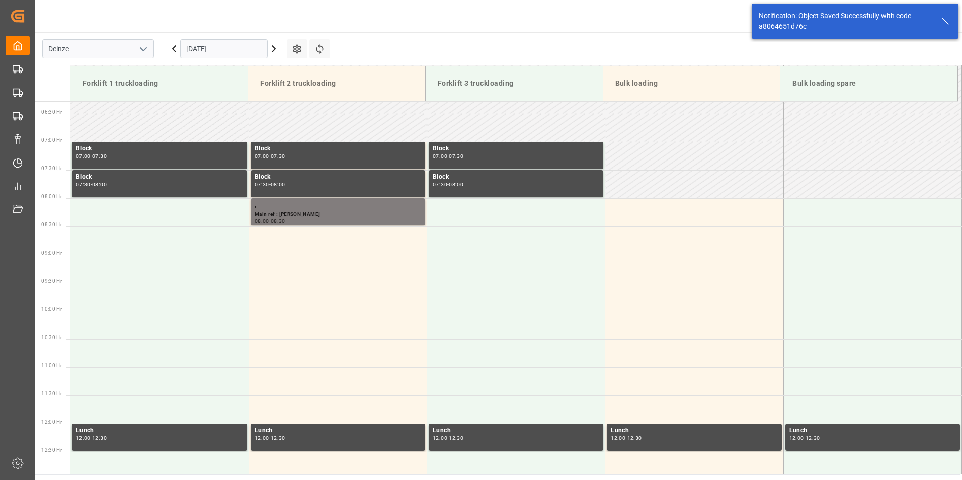
scroll to position [388, 0]
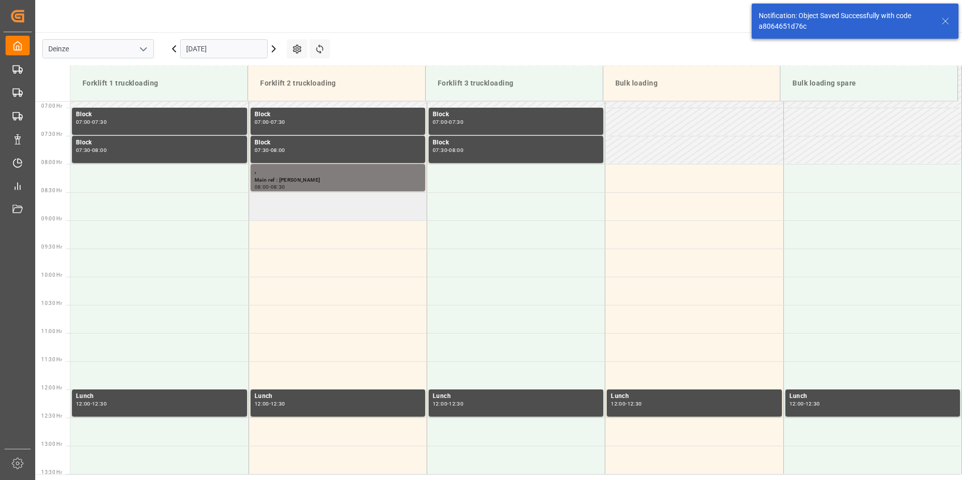
click at [283, 205] on td at bounding box center [338, 206] width 178 height 28
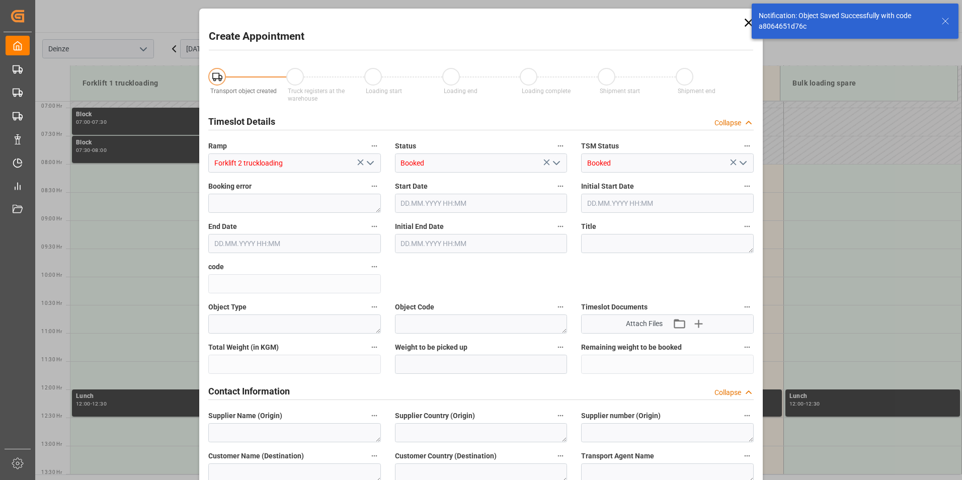
type input "21.10.2025 08:30"
type input "21.10.2025 09:00"
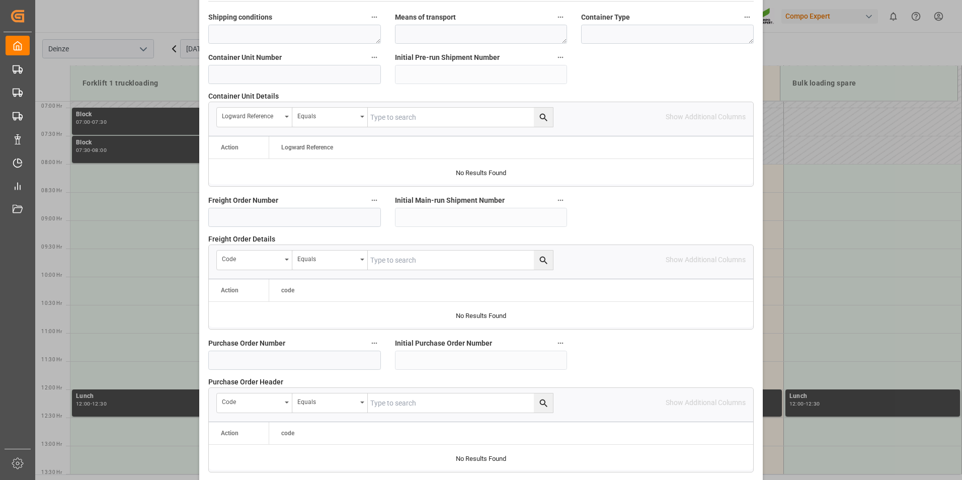
scroll to position [916, 0]
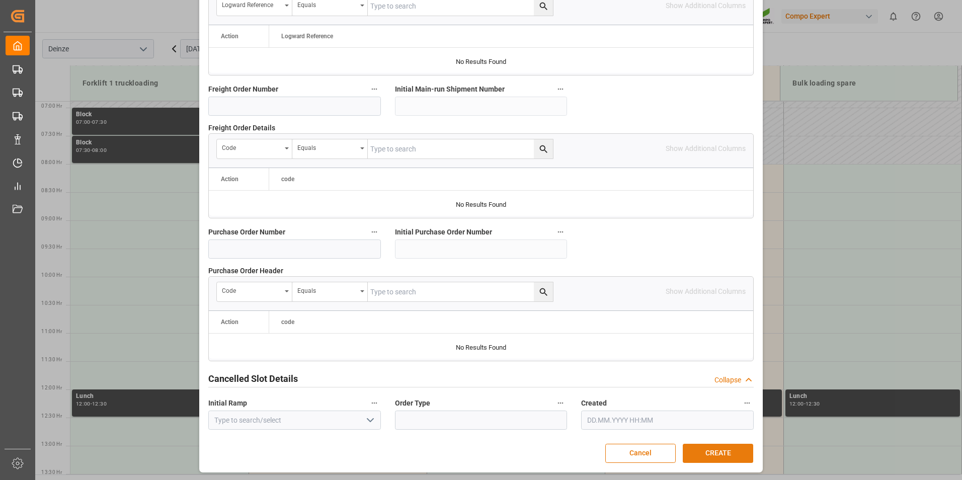
click at [699, 452] on button "CREATE" at bounding box center [718, 453] width 70 height 19
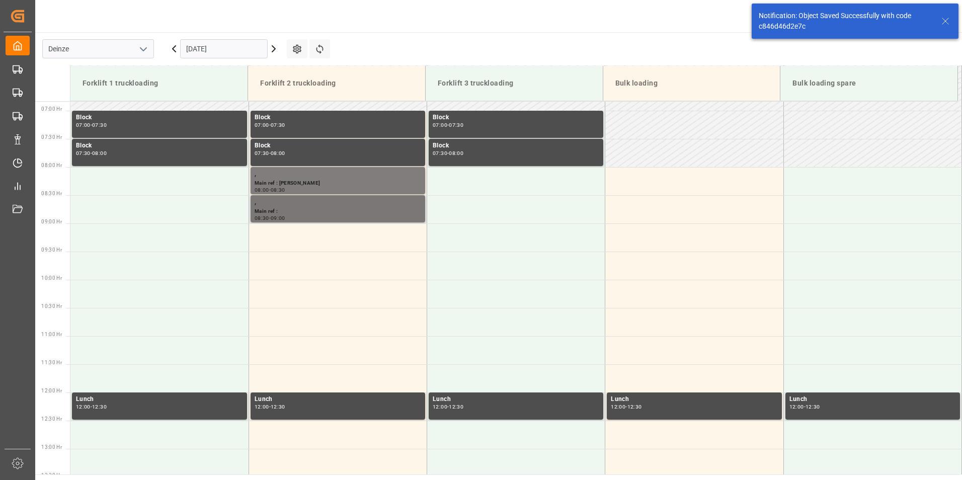
scroll to position [388, 0]
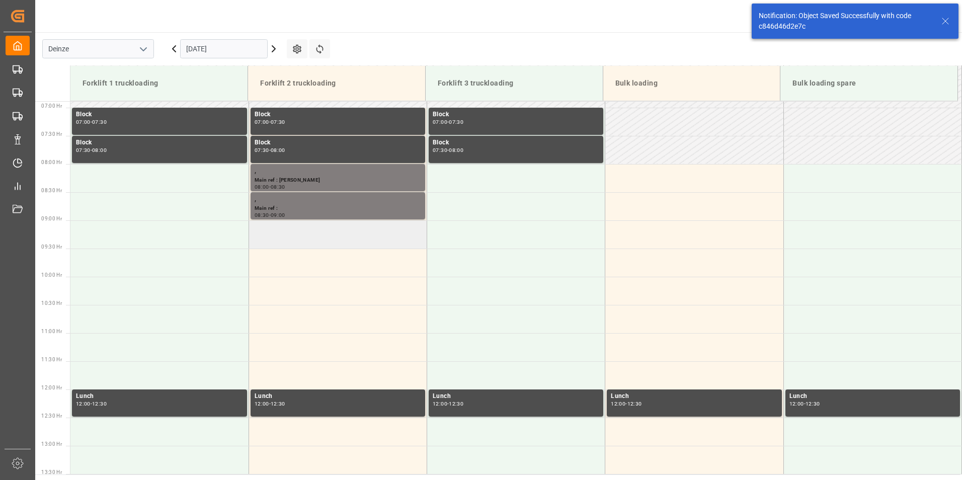
click at [279, 240] on td at bounding box center [338, 234] width 178 height 28
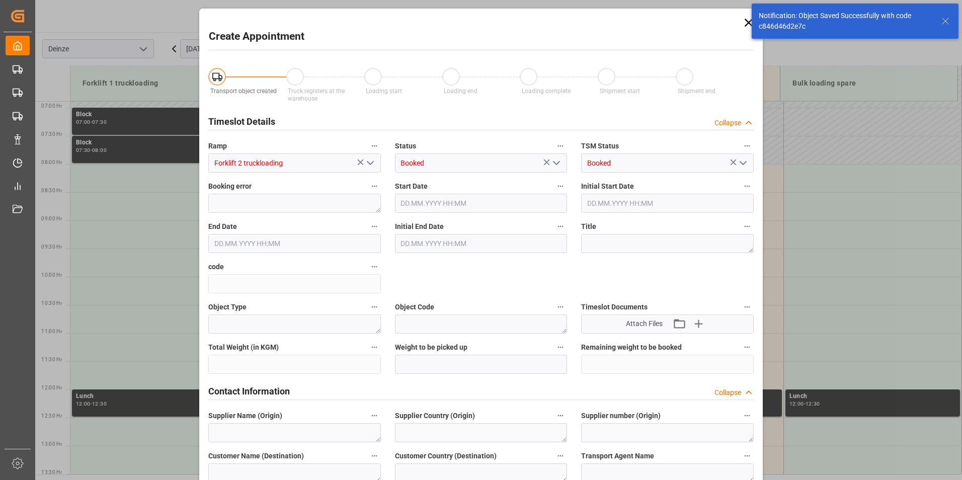
type input "21.10.2025 09:00"
type input "21.10.2025 09:30"
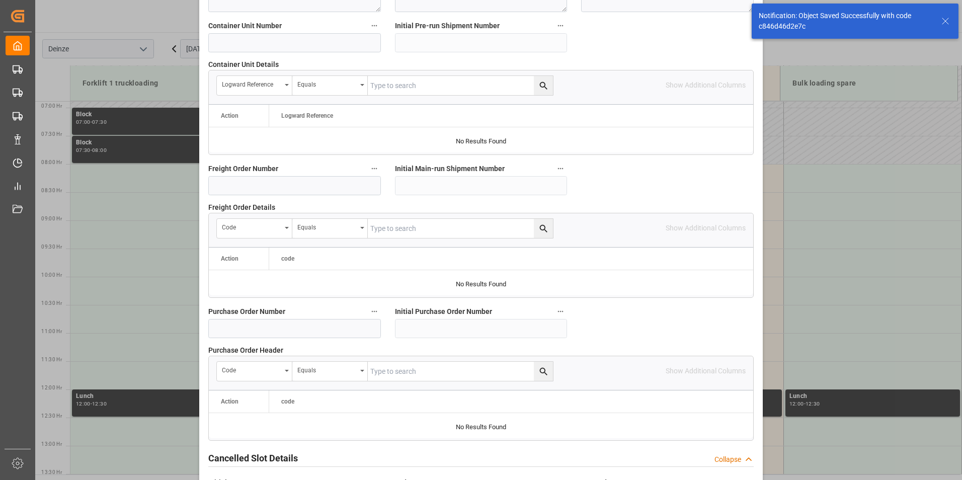
scroll to position [916, 0]
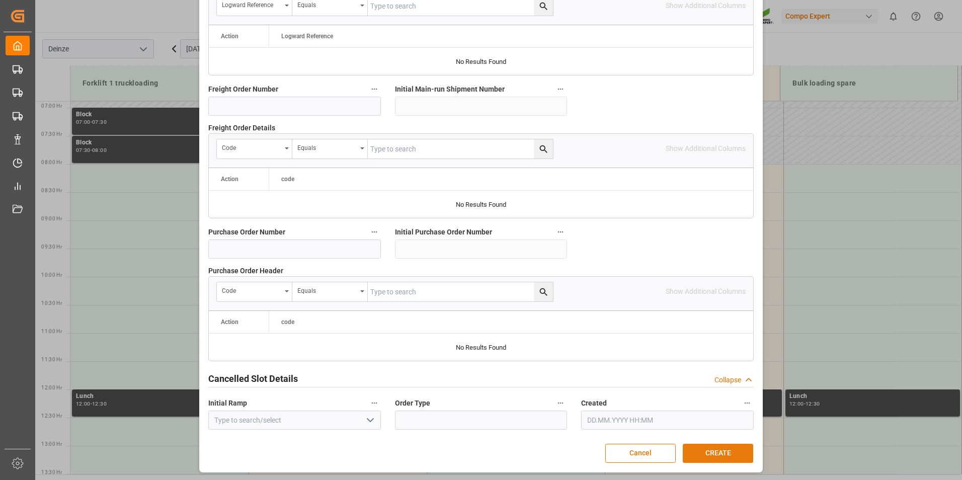
click at [723, 451] on button "CREATE" at bounding box center [718, 453] width 70 height 19
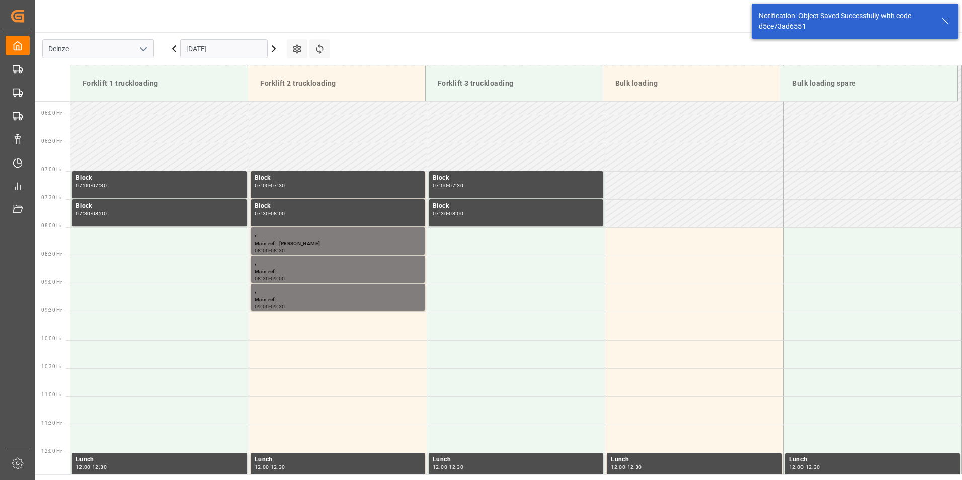
scroll to position [444, 0]
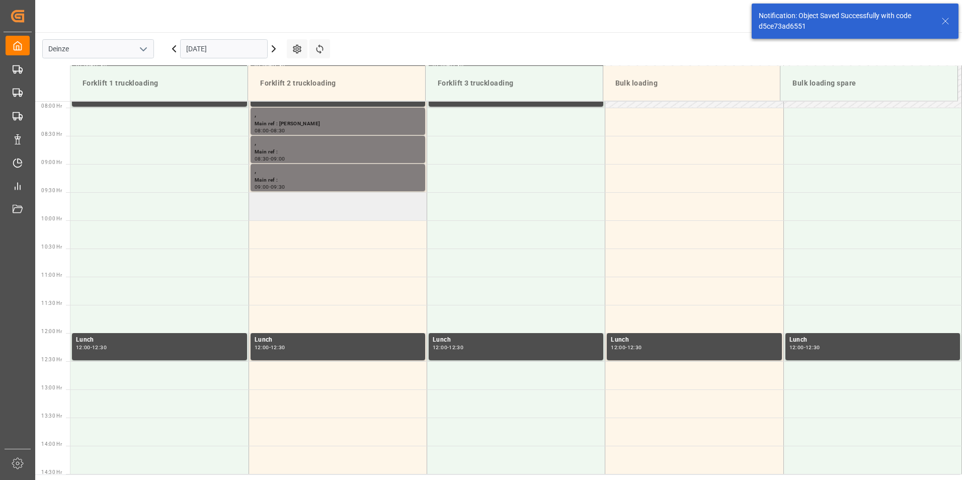
click at [283, 201] on td at bounding box center [338, 206] width 178 height 28
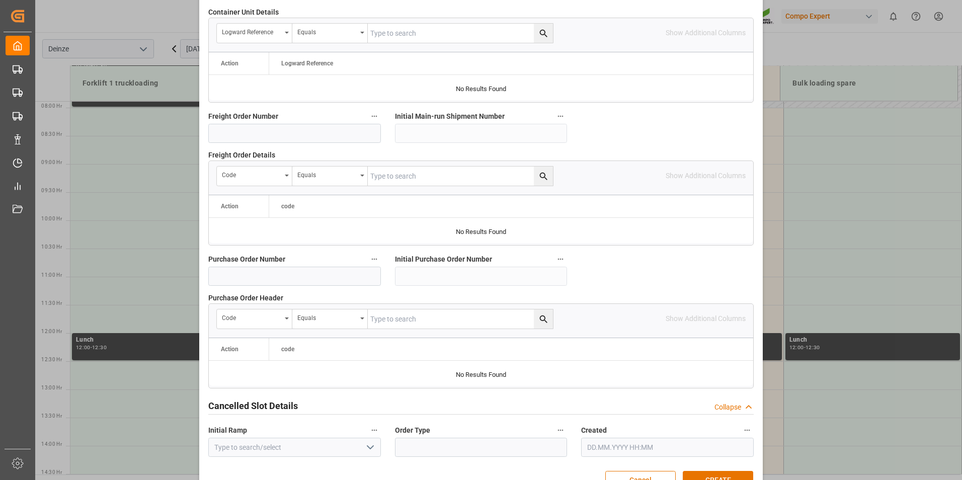
scroll to position [916, 0]
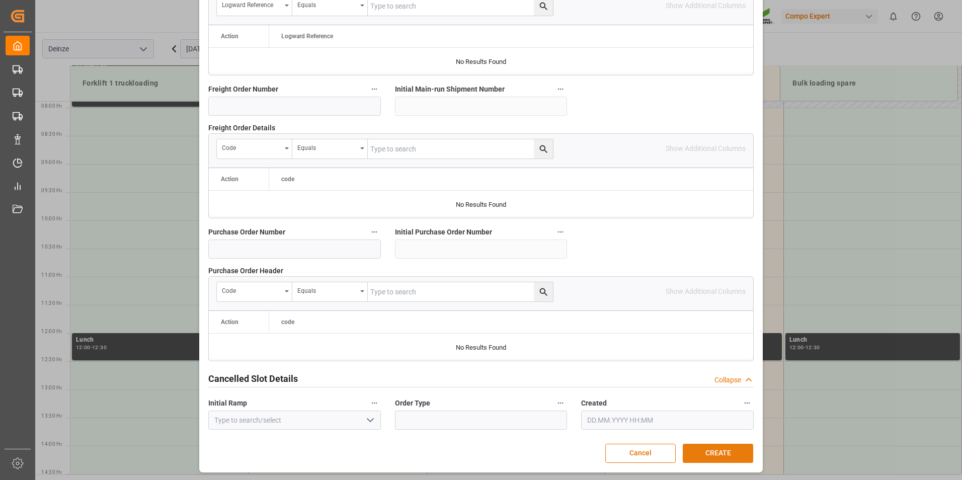
click at [709, 454] on button "CREATE" at bounding box center [718, 453] width 70 height 19
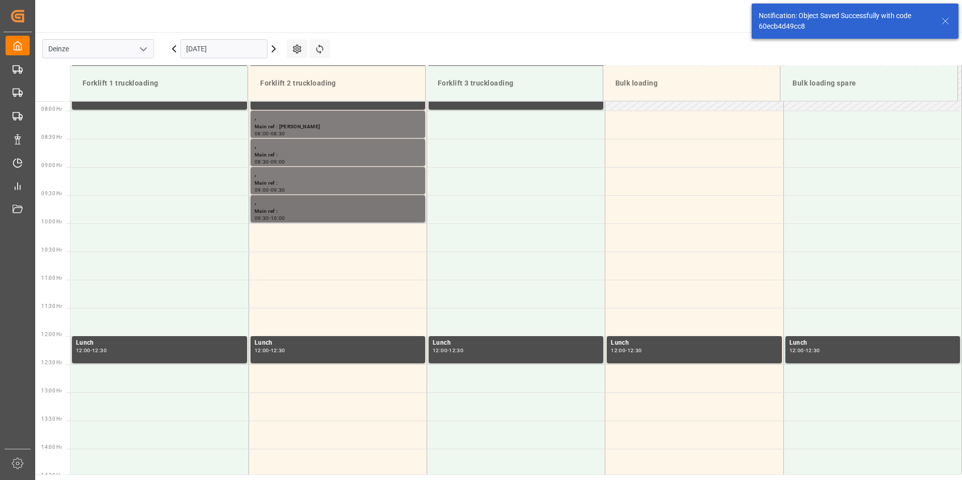
scroll to position [444, 0]
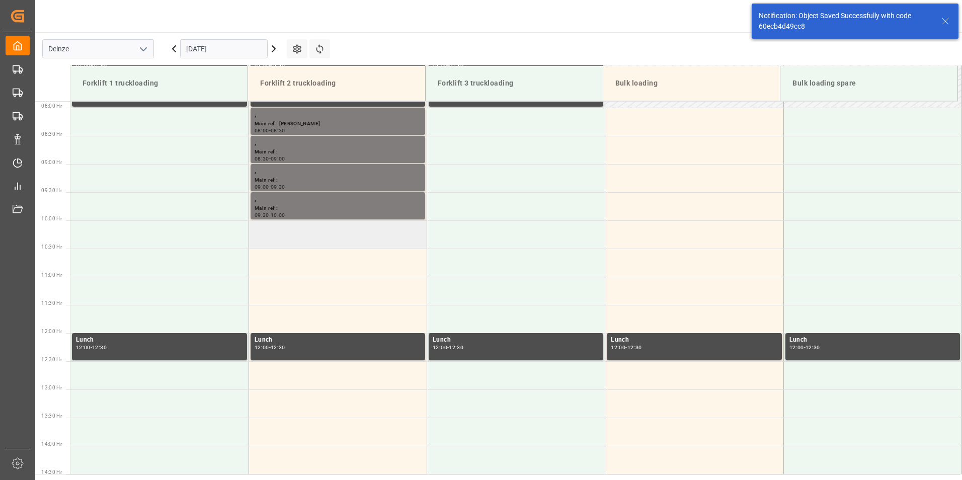
click at [281, 235] on td at bounding box center [338, 234] width 178 height 28
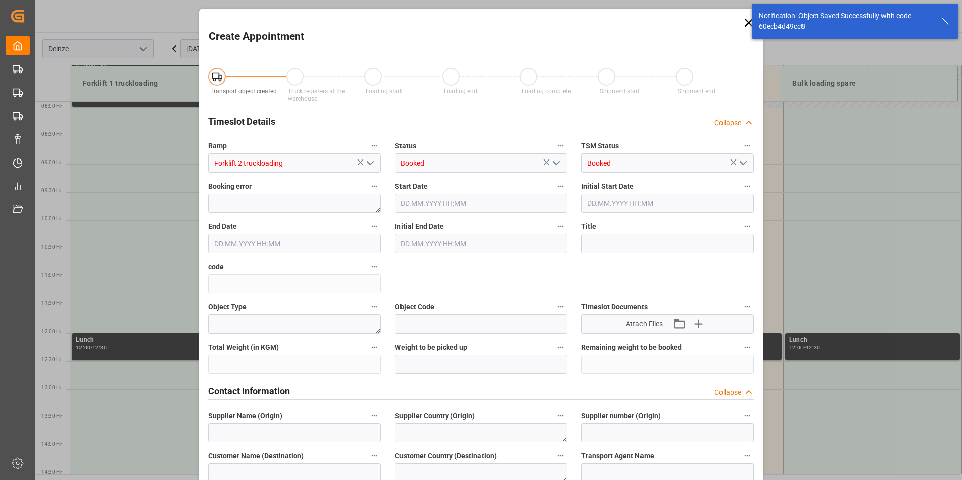
type input "21.10.2025 10:00"
type input "21.10.2025 10:30"
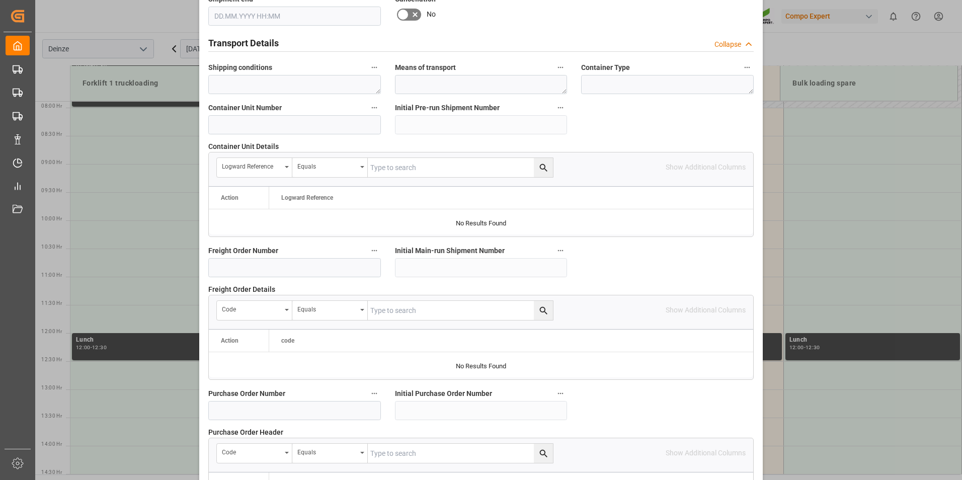
scroll to position [916, 0]
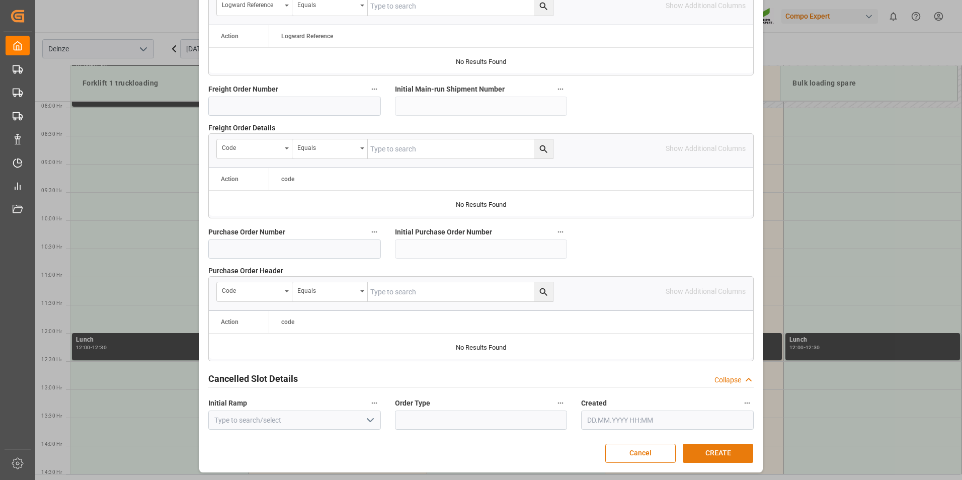
click at [714, 453] on button "CREATE" at bounding box center [718, 453] width 70 height 19
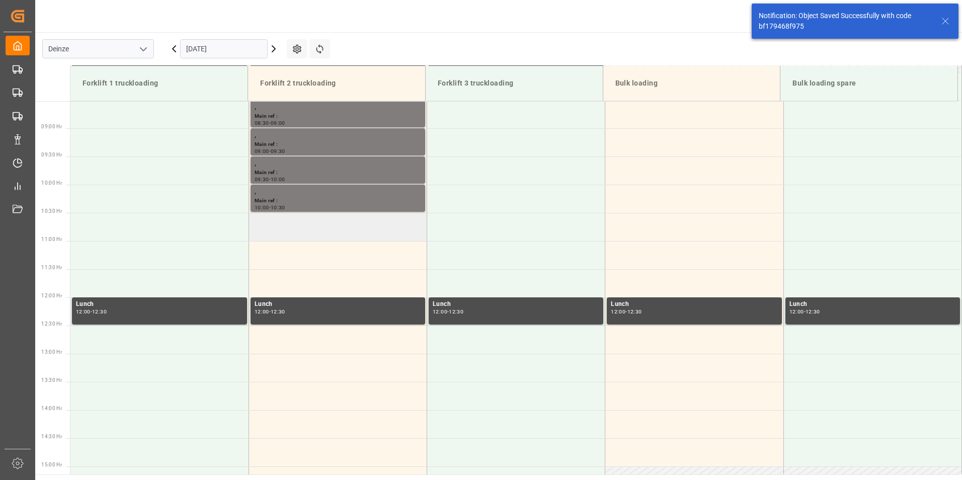
scroll to position [501, 0]
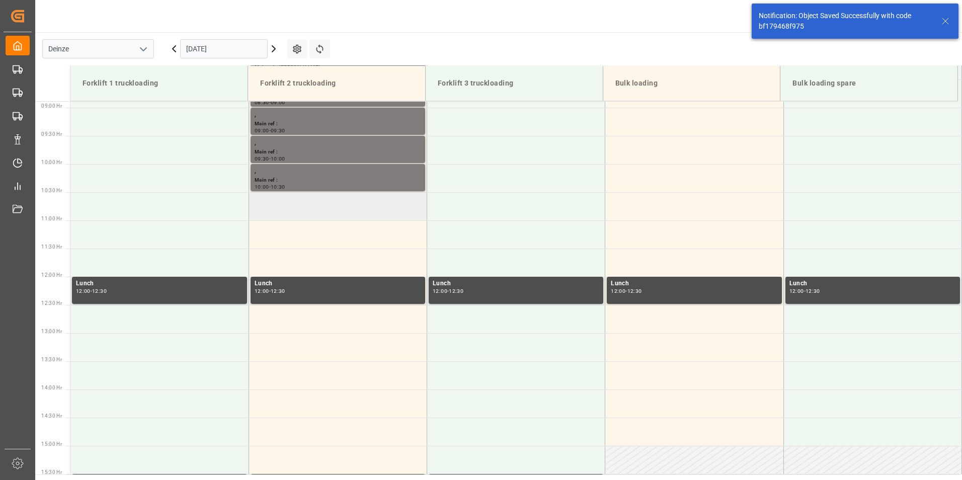
click at [300, 213] on td at bounding box center [338, 206] width 178 height 28
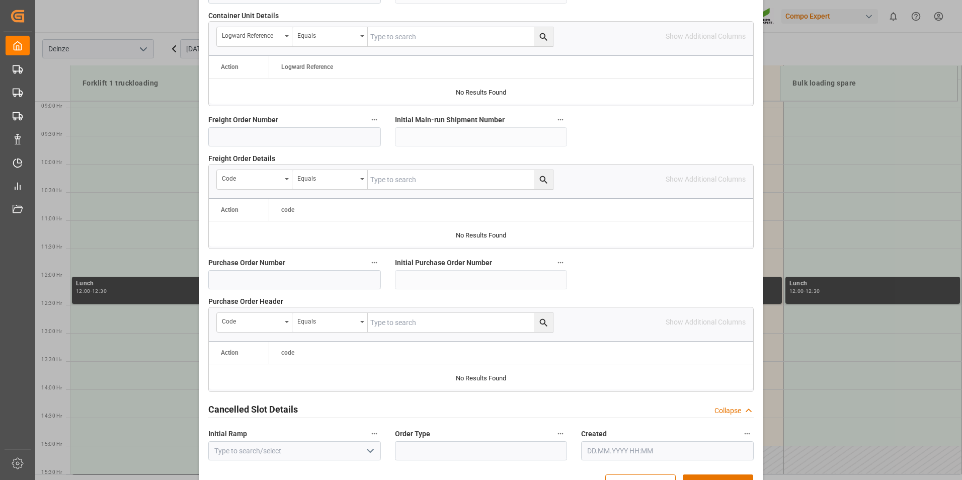
scroll to position [916, 0]
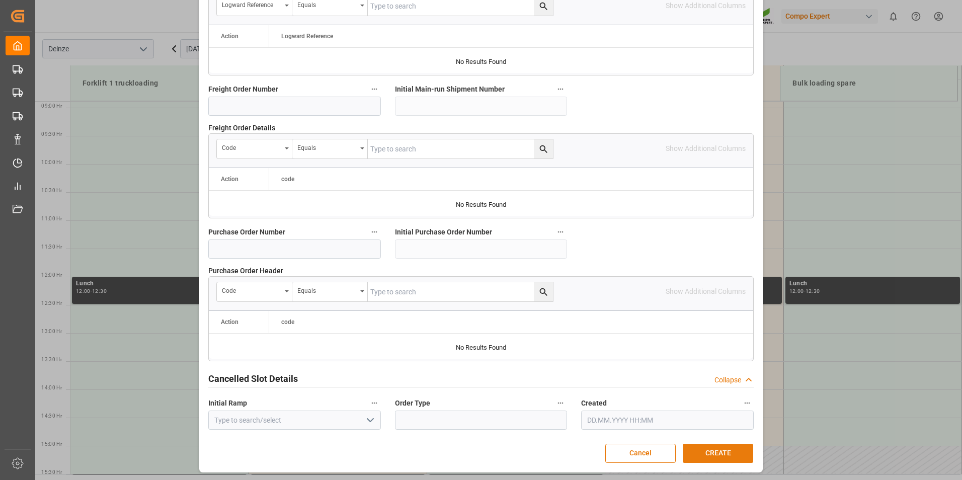
click at [714, 448] on button "CREATE" at bounding box center [718, 453] width 70 height 19
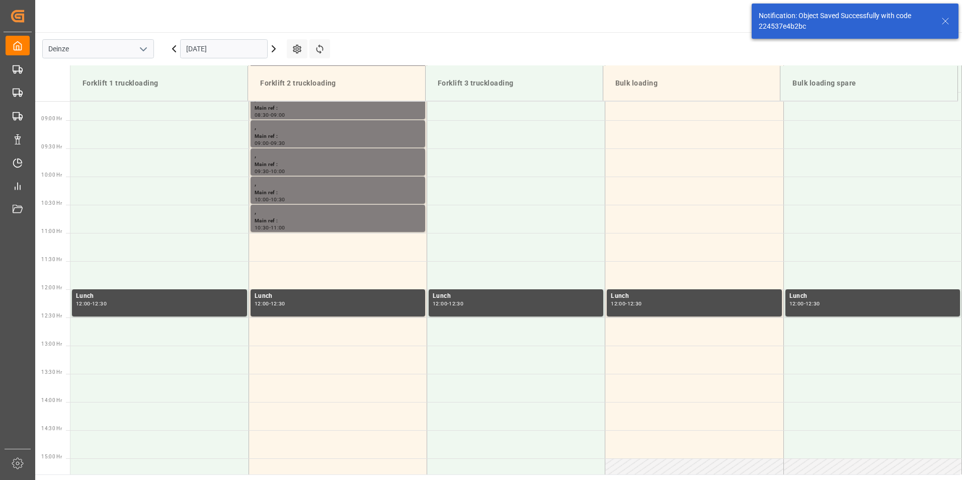
scroll to position [501, 0]
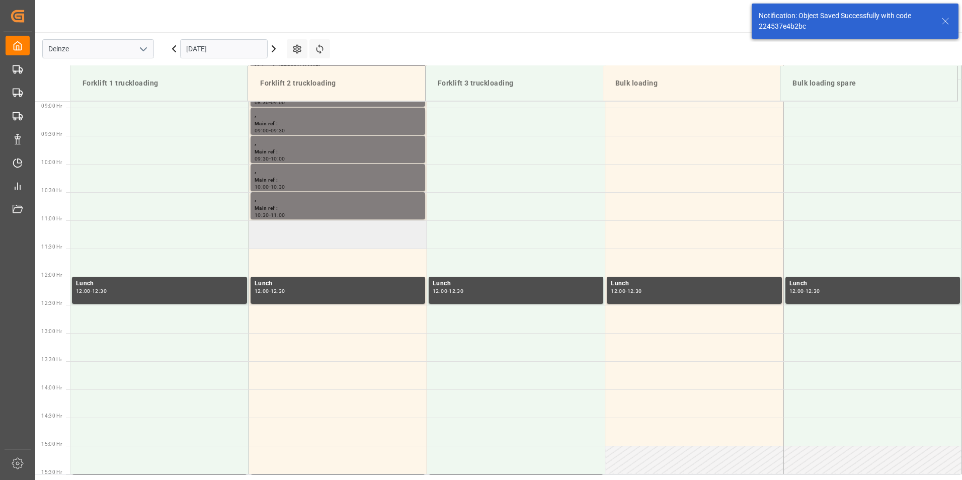
click at [281, 236] on td at bounding box center [338, 234] width 178 height 28
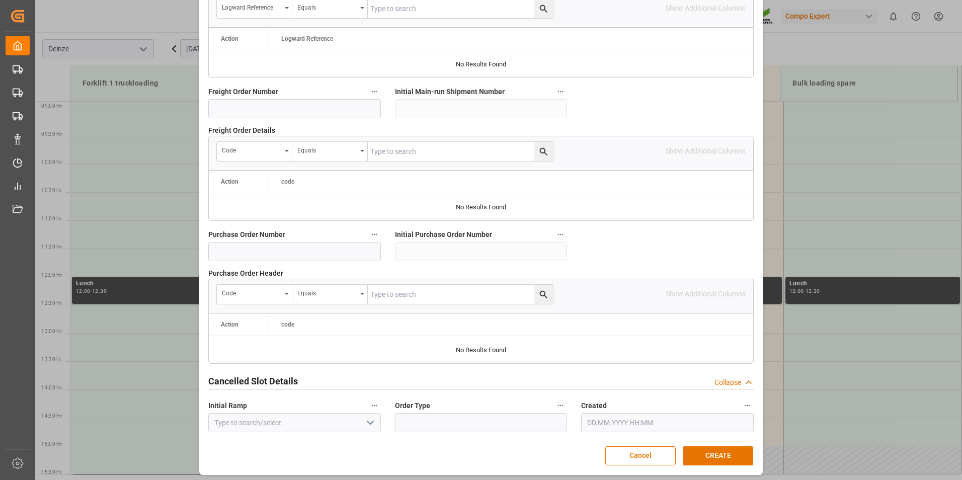
scroll to position [916, 0]
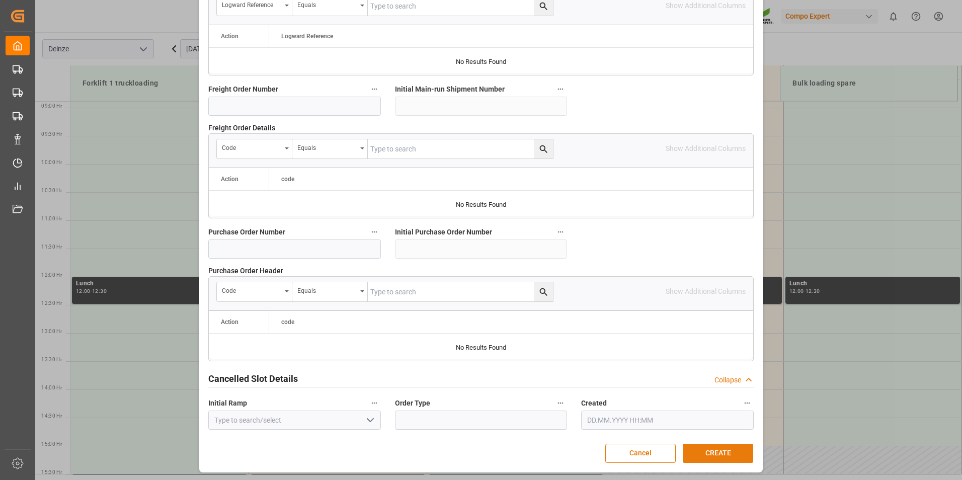
click at [722, 450] on button "CREATE" at bounding box center [718, 453] width 70 height 19
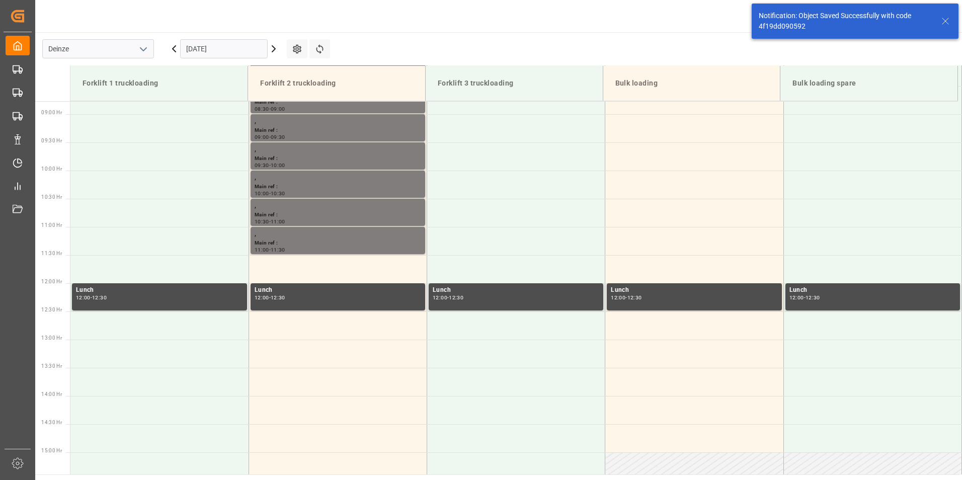
scroll to position [522, 0]
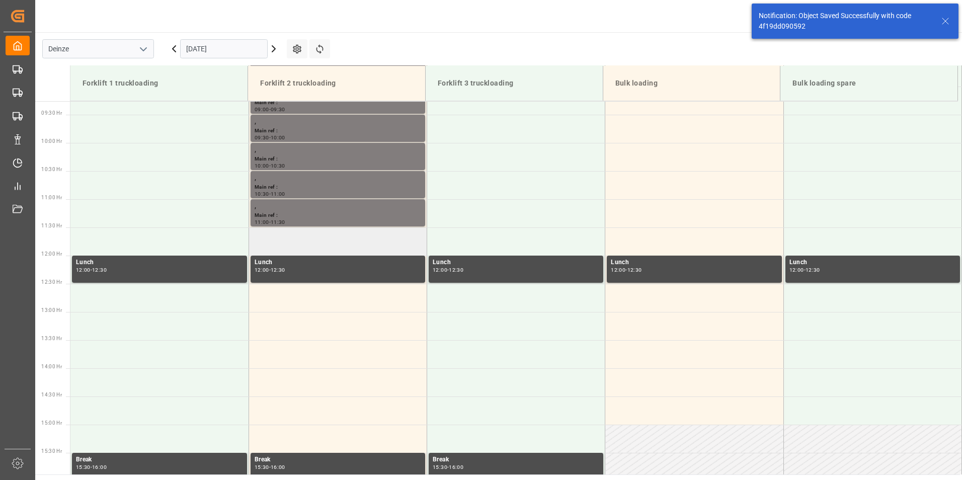
click at [275, 245] on td at bounding box center [338, 241] width 178 height 28
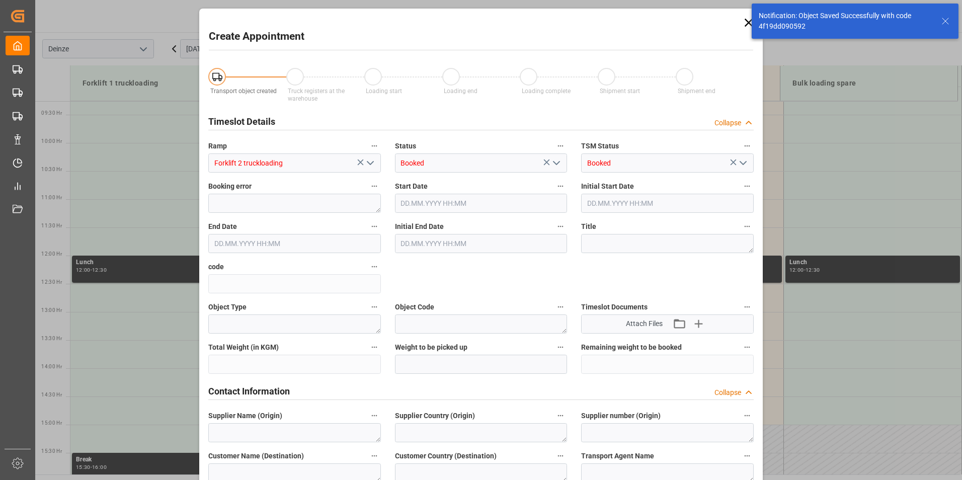
type input "21.10.2025 11:30"
type input "21.10.2025 12:00"
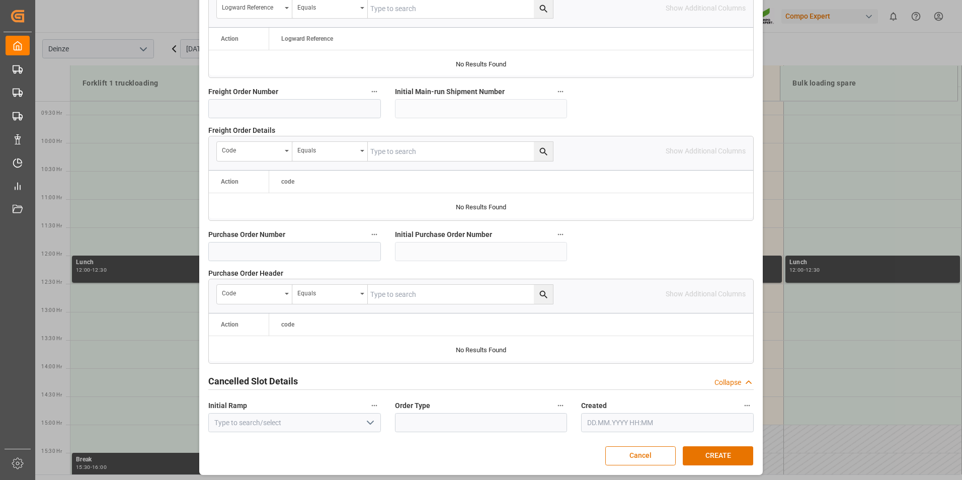
scroll to position [916, 0]
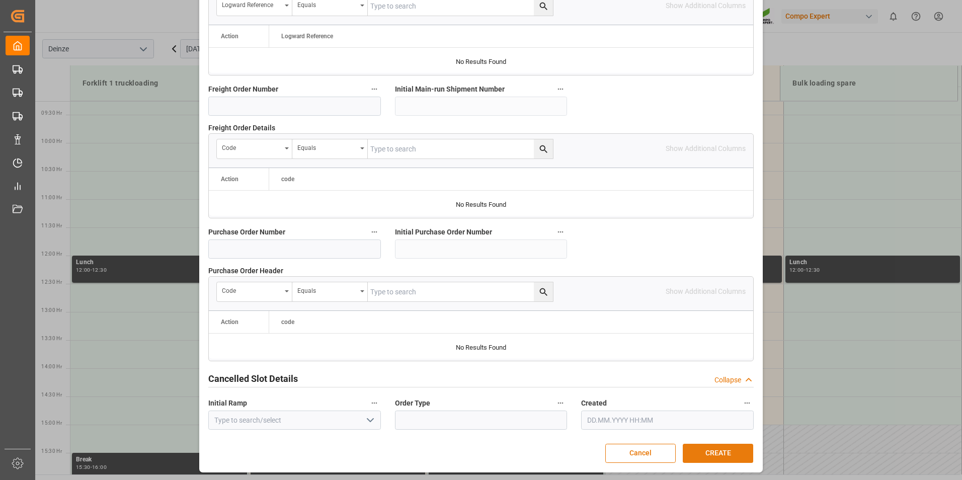
click at [708, 455] on button "CREATE" at bounding box center [718, 453] width 70 height 19
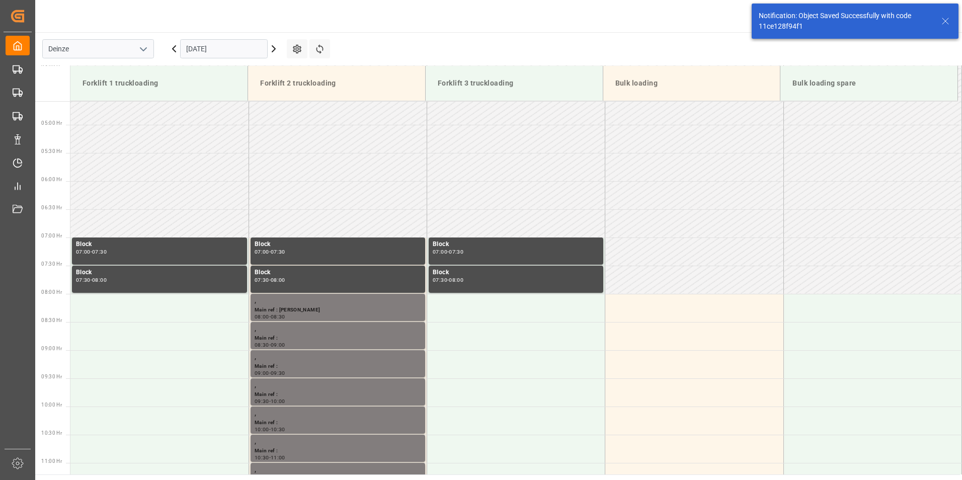
scroll to position [522, 0]
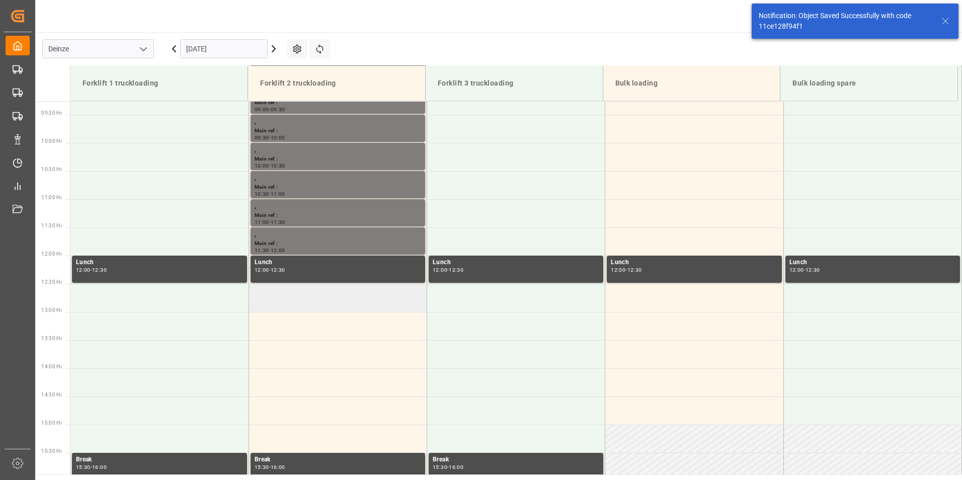
click at [269, 299] on td at bounding box center [338, 298] width 178 height 28
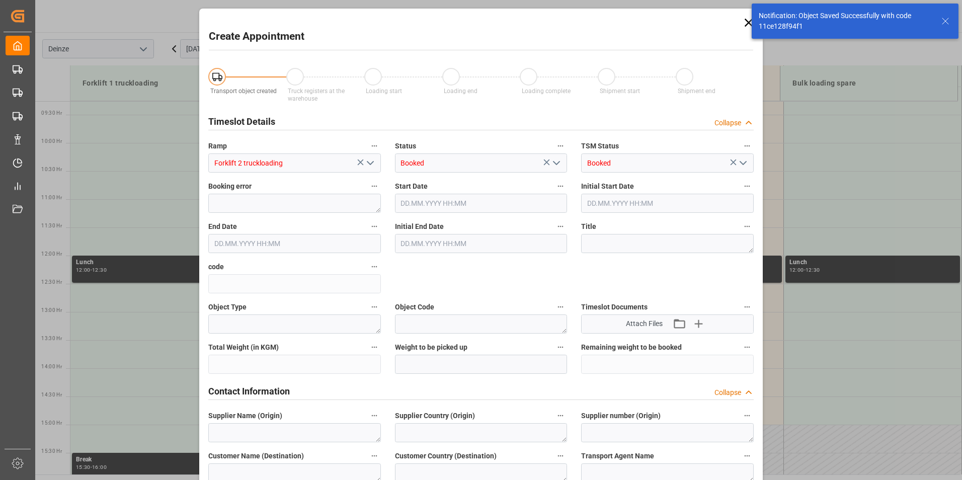
type input "21.10.2025 12:30"
type input "21.10.2025 13:00"
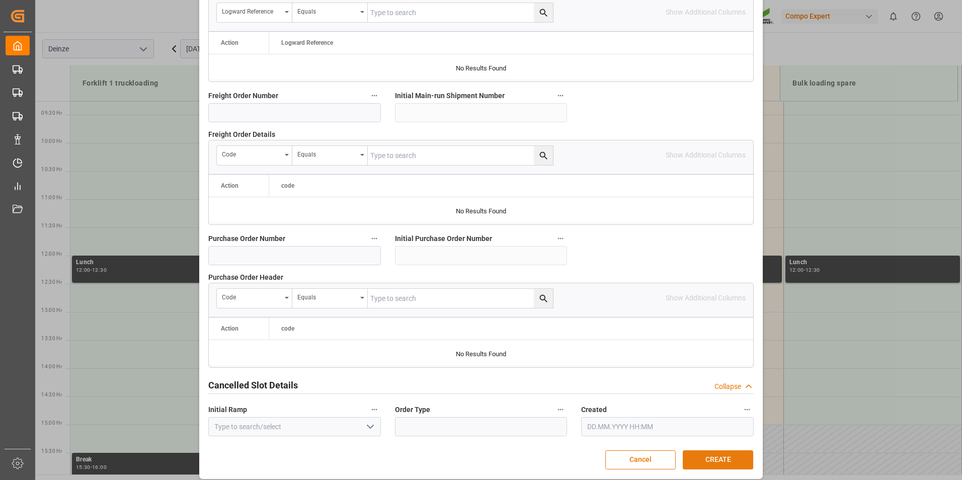
scroll to position [916, 0]
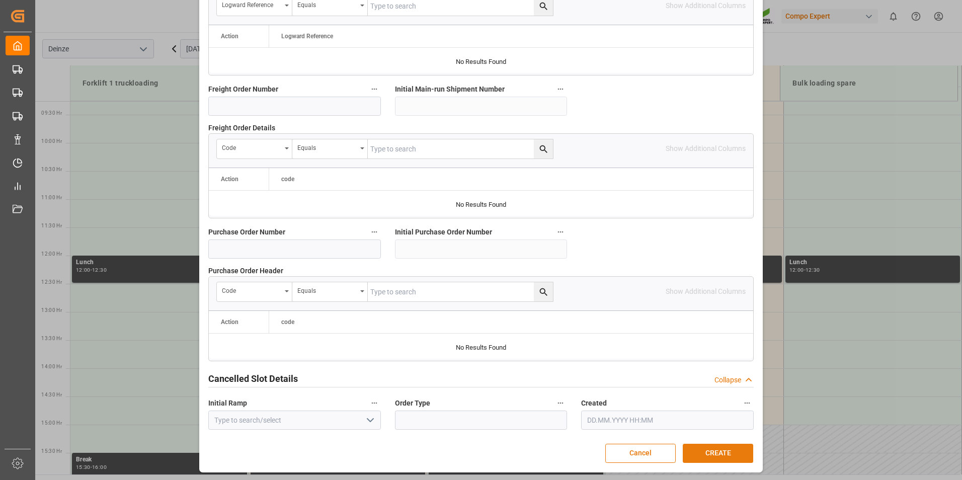
click at [697, 453] on button "CREATE" at bounding box center [718, 453] width 70 height 19
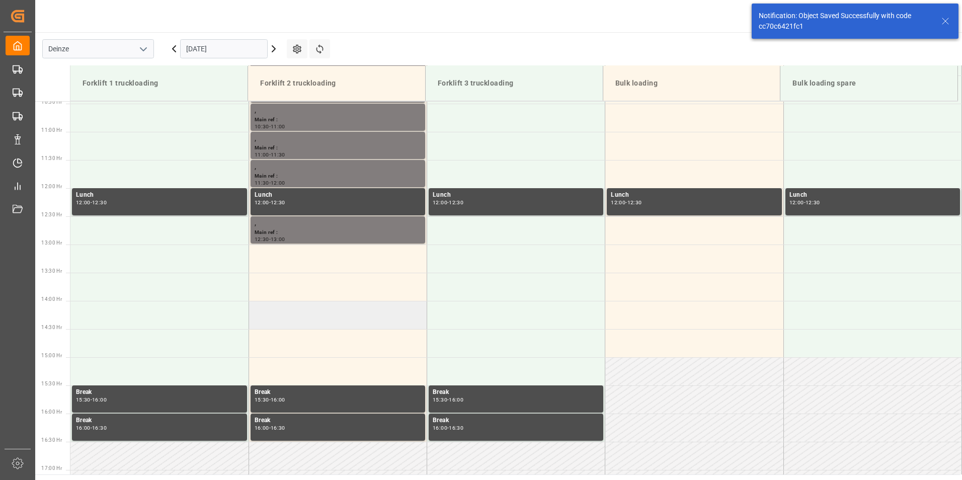
scroll to position [613, 0]
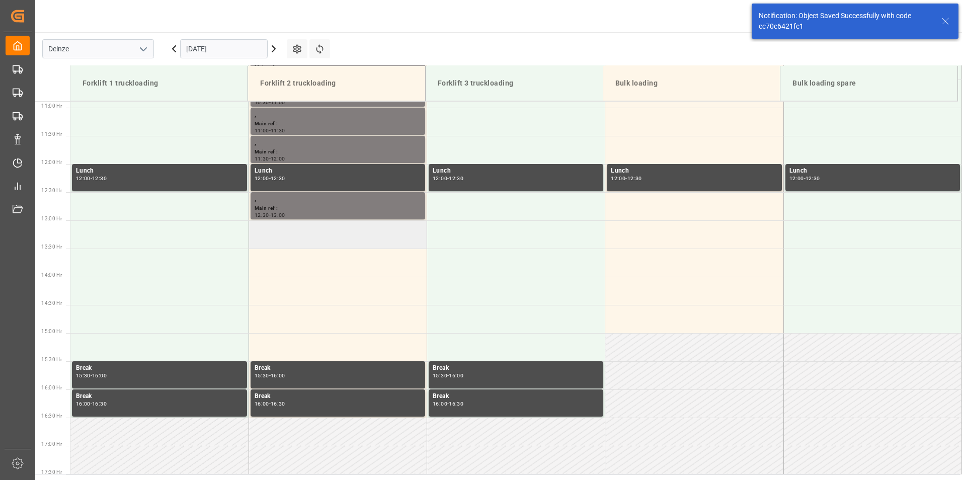
click at [292, 234] on td at bounding box center [338, 234] width 178 height 28
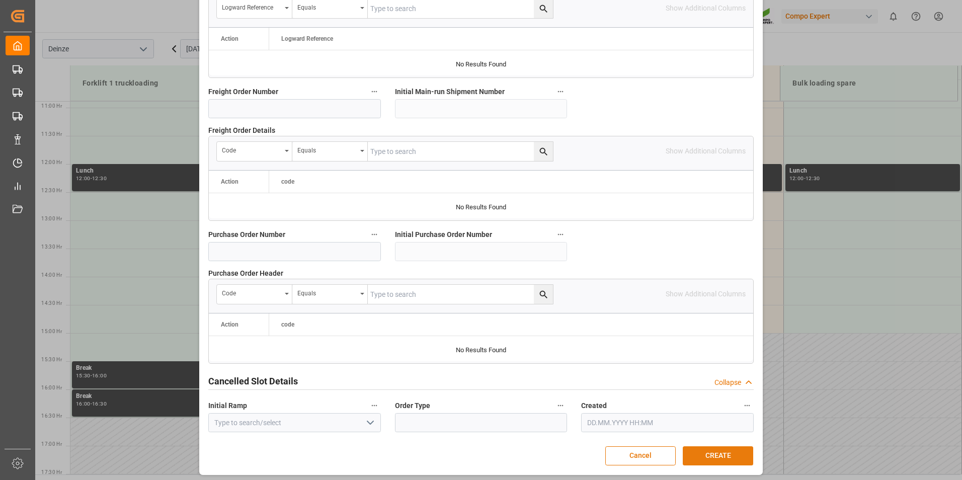
scroll to position [916, 0]
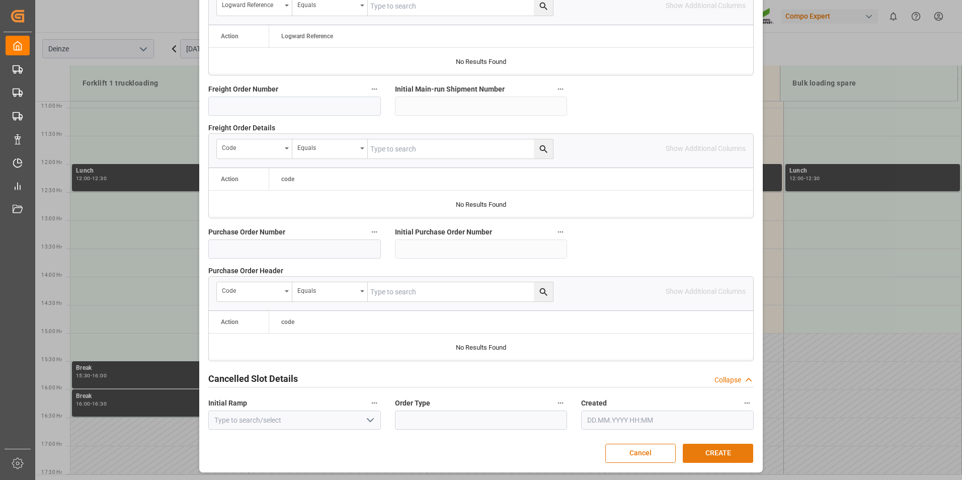
click at [726, 450] on button "CREATE" at bounding box center [718, 453] width 70 height 19
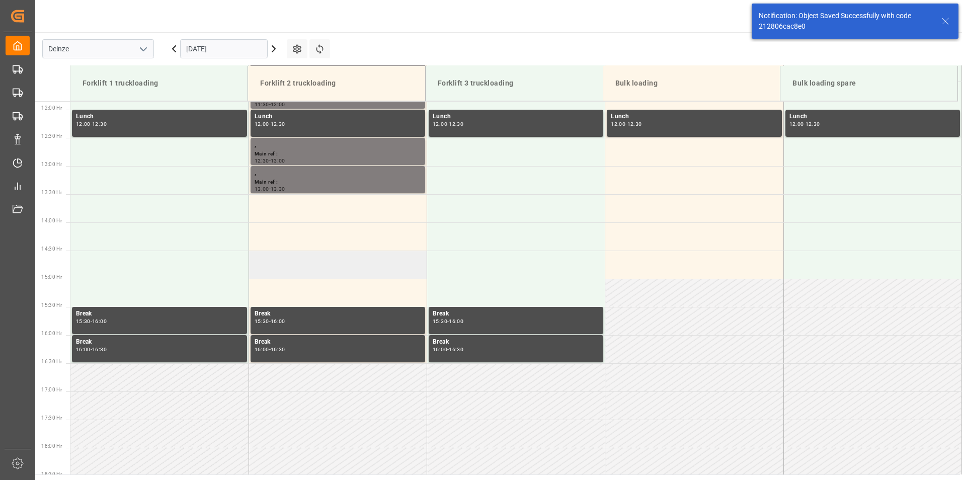
scroll to position [670, 0]
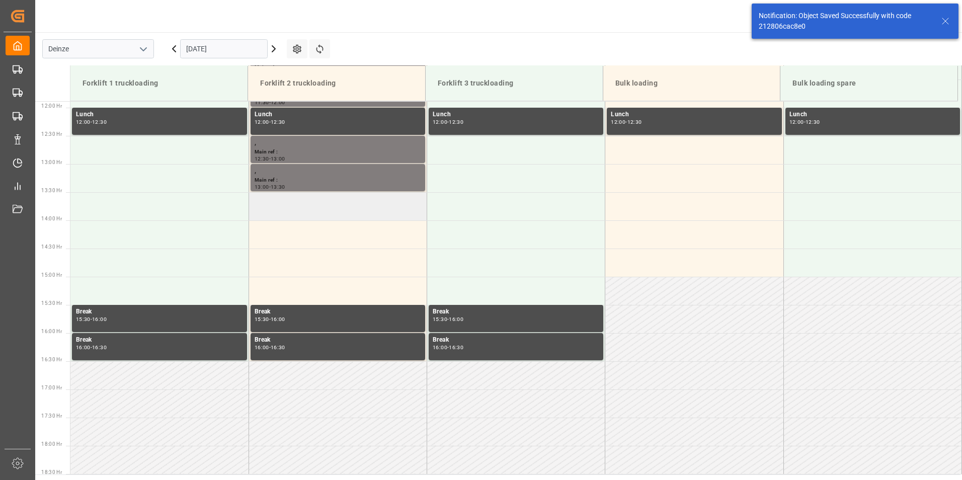
click at [298, 212] on td at bounding box center [338, 206] width 178 height 28
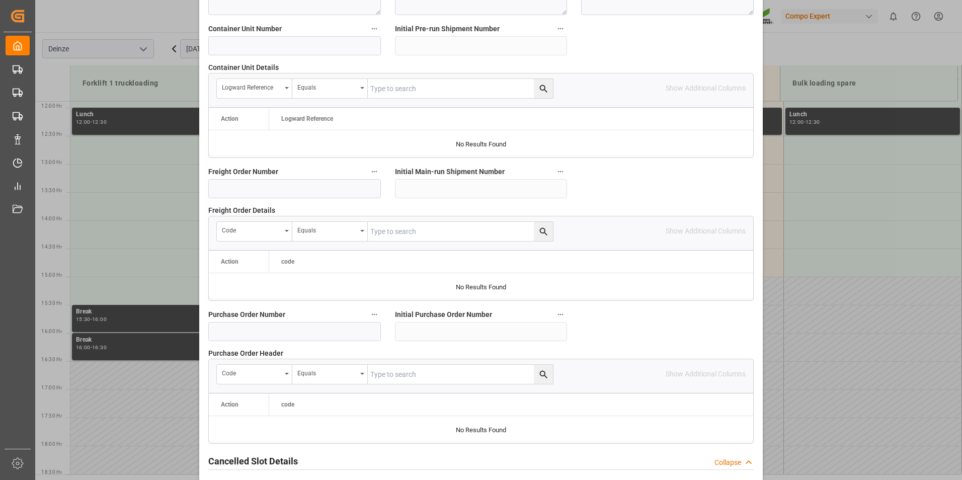
scroll to position [916, 0]
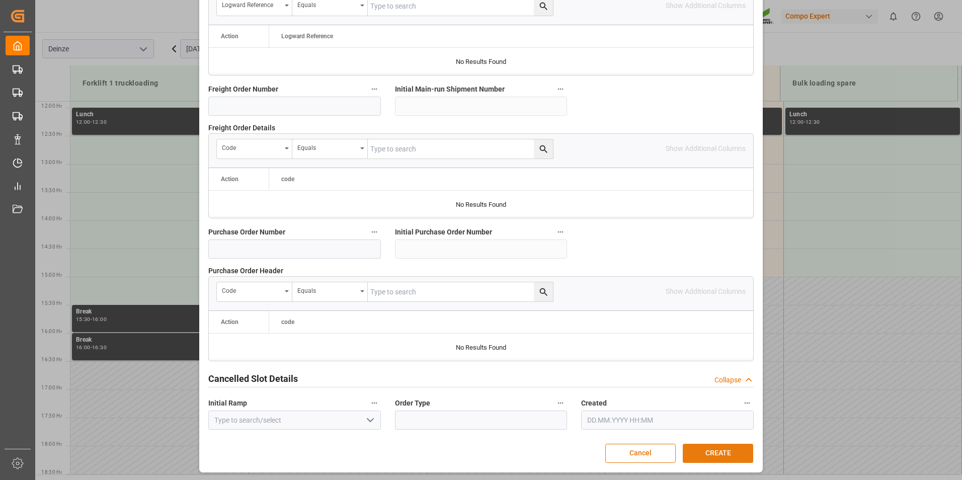
click at [709, 449] on button "CREATE" at bounding box center [718, 453] width 70 height 19
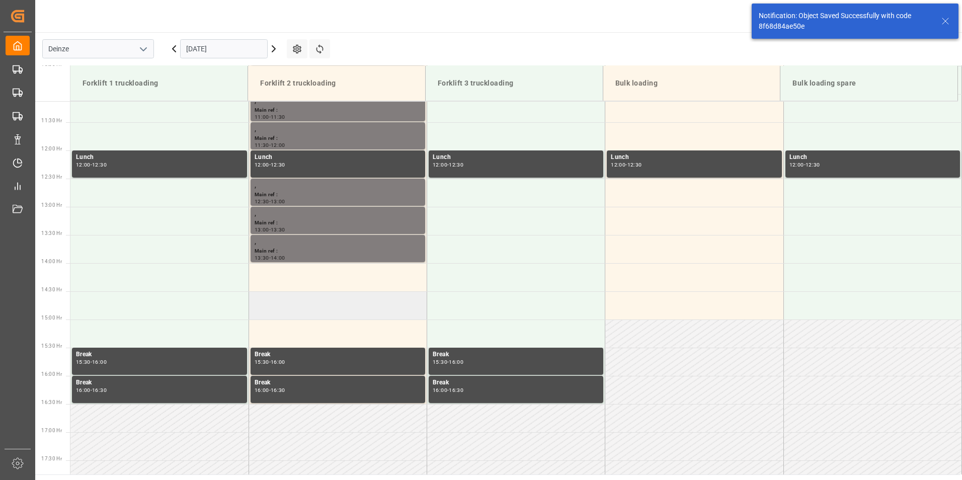
scroll to position [670, 0]
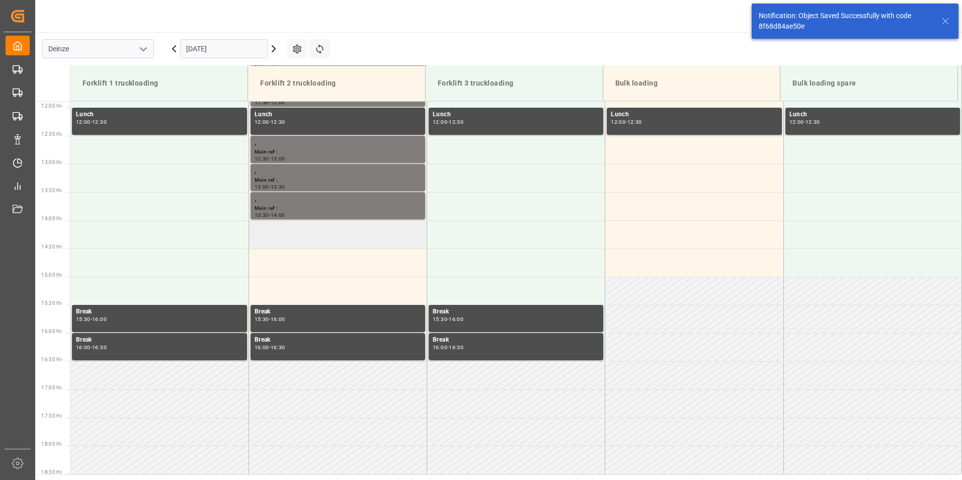
click at [287, 242] on td at bounding box center [338, 234] width 178 height 28
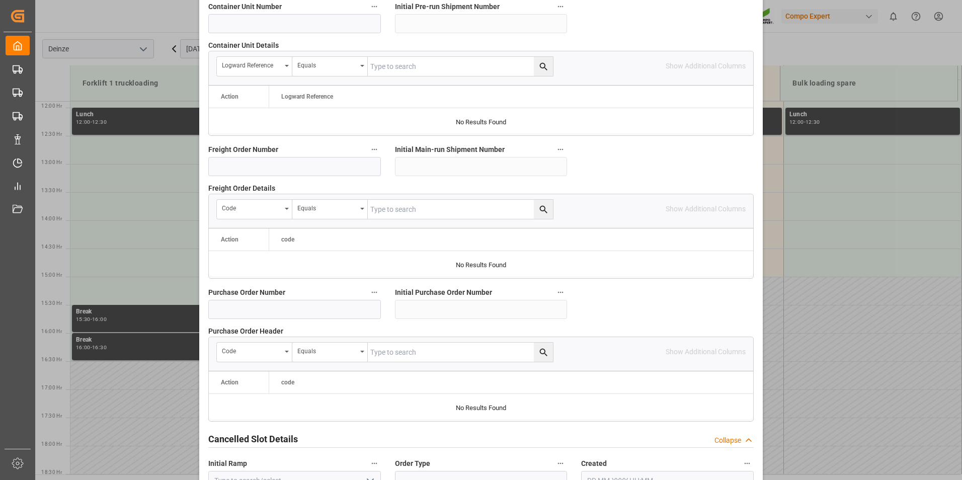
scroll to position [916, 0]
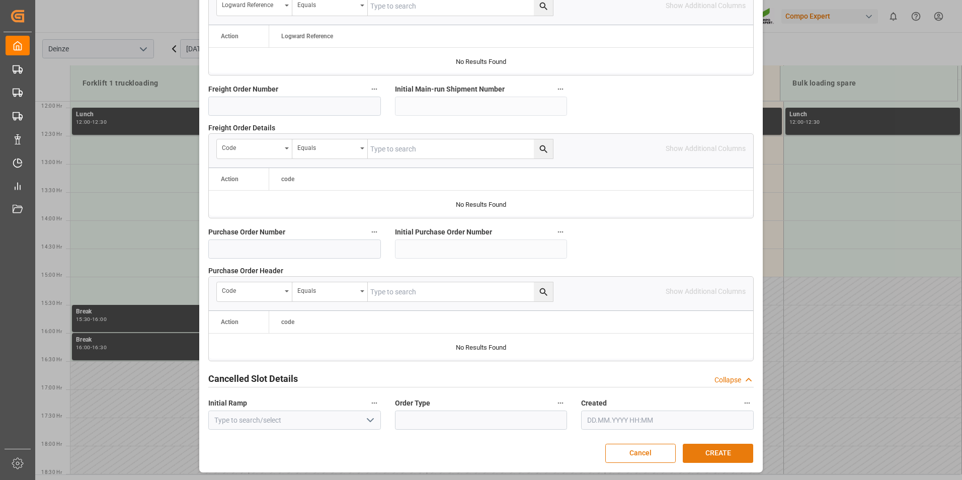
click at [726, 453] on button "CREATE" at bounding box center [718, 453] width 70 height 19
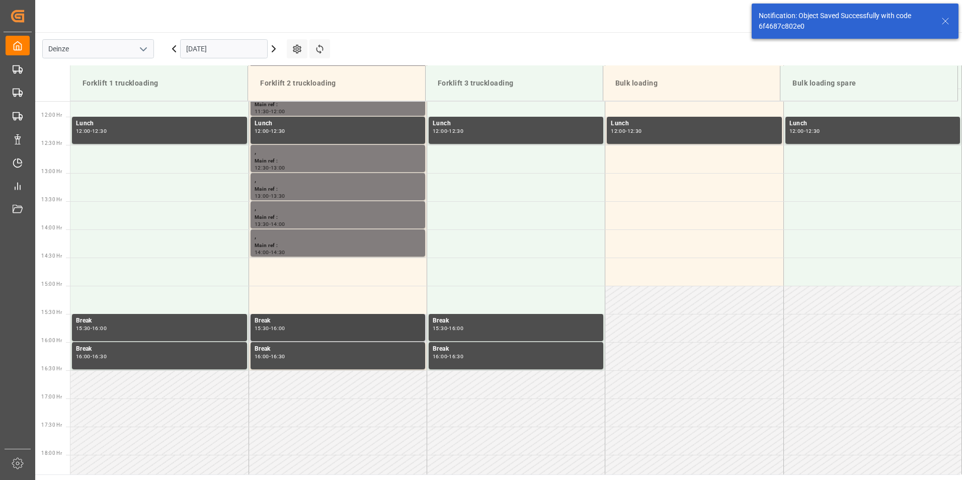
scroll to position [726, 0]
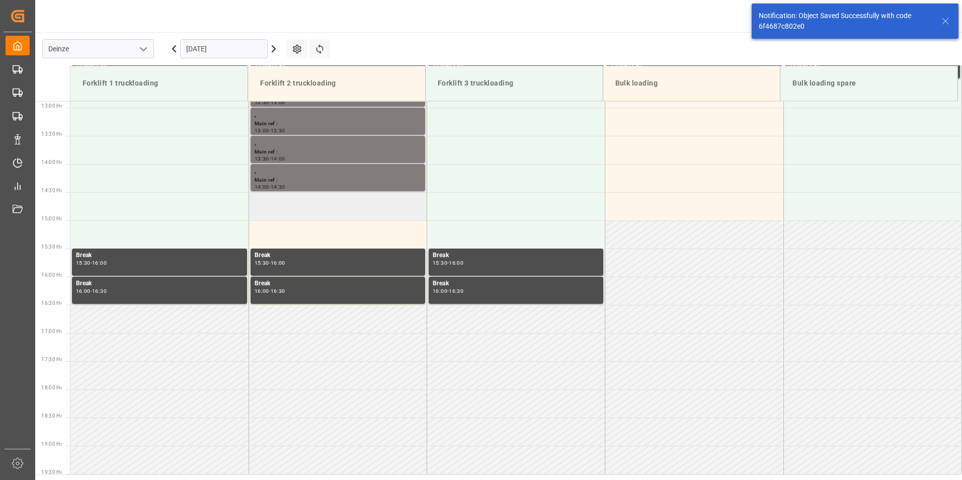
click at [277, 211] on td at bounding box center [338, 206] width 178 height 28
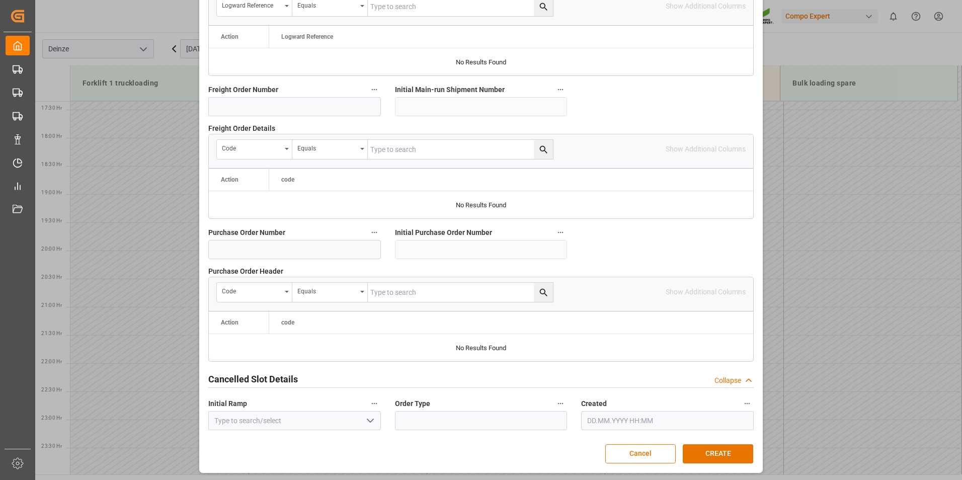
scroll to position [916, 0]
click at [700, 456] on button "CREATE" at bounding box center [718, 453] width 70 height 19
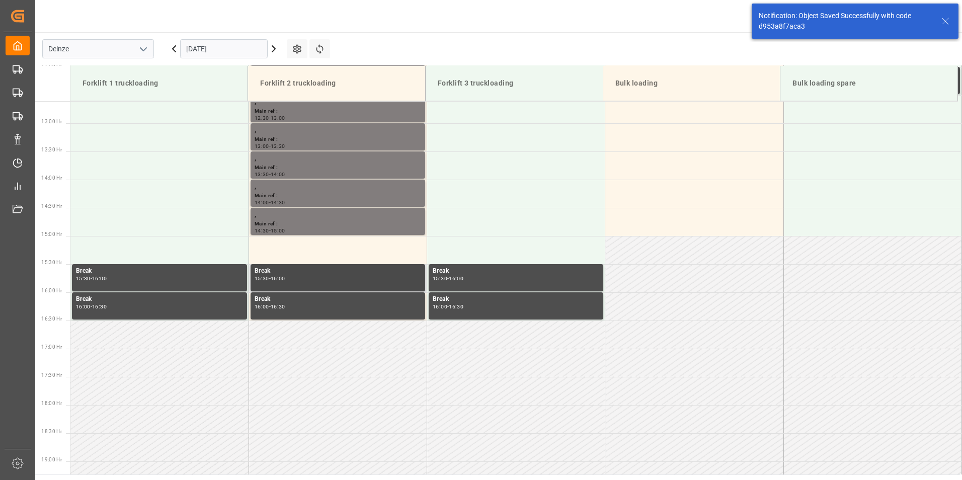
scroll to position [726, 0]
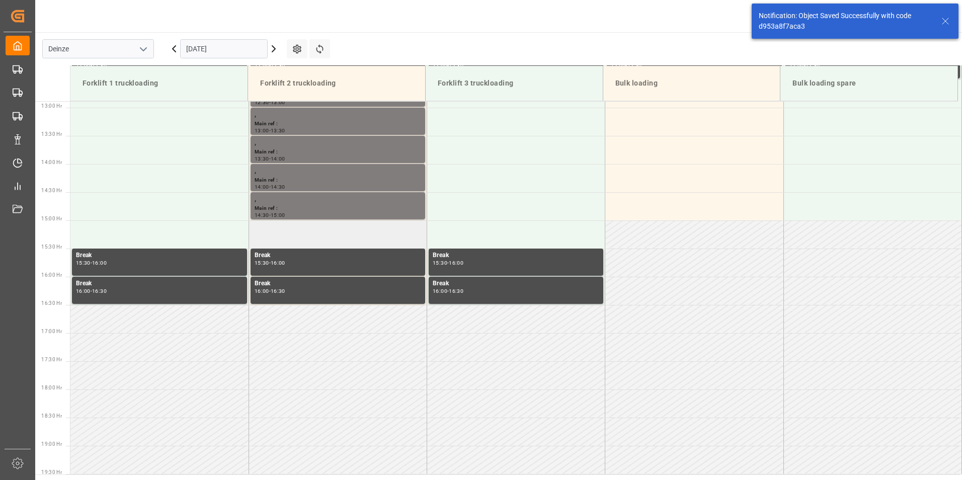
click at [283, 236] on td at bounding box center [338, 234] width 178 height 28
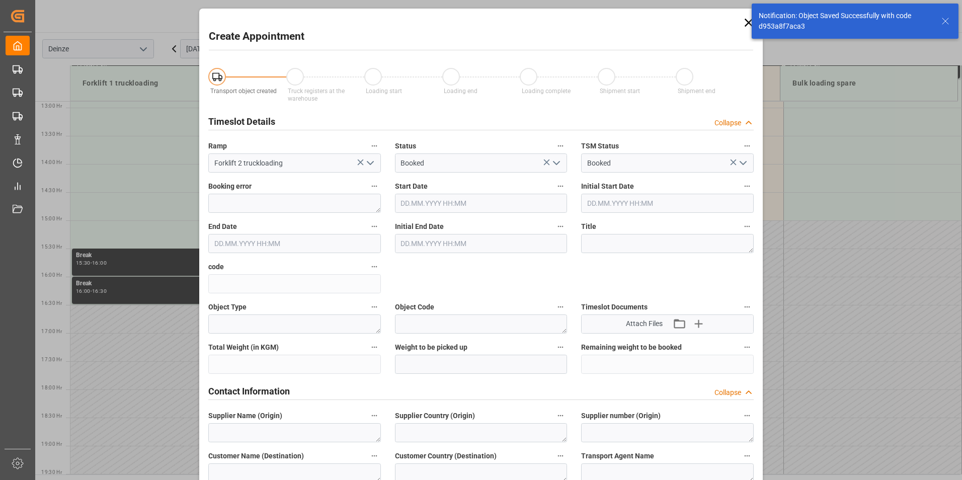
type input "21.10.2025 15:00"
type input "21.10.2025 15:30"
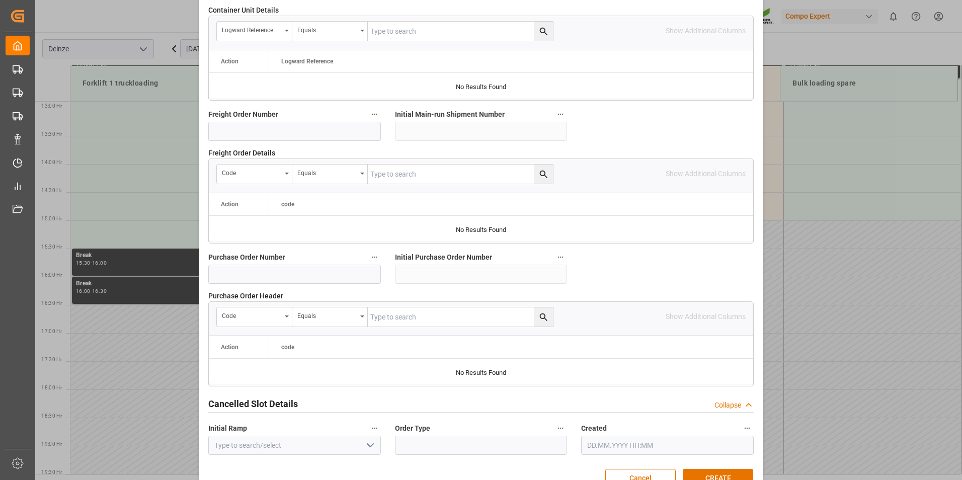
scroll to position [916, 0]
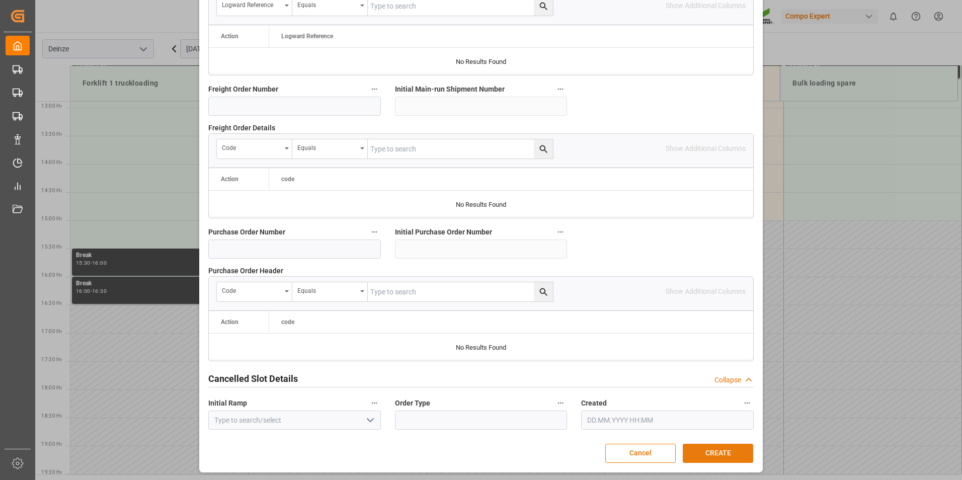
click at [703, 455] on button "CREATE" at bounding box center [718, 453] width 70 height 19
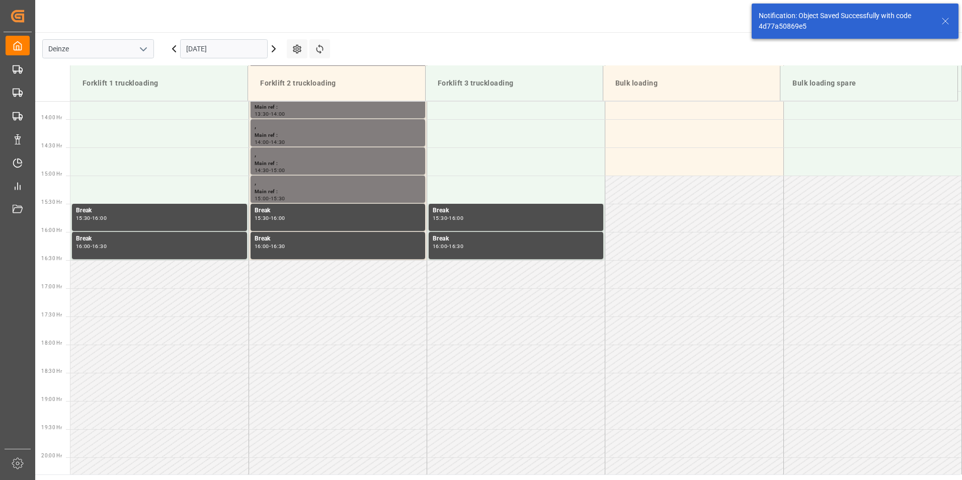
scroll to position [783, 0]
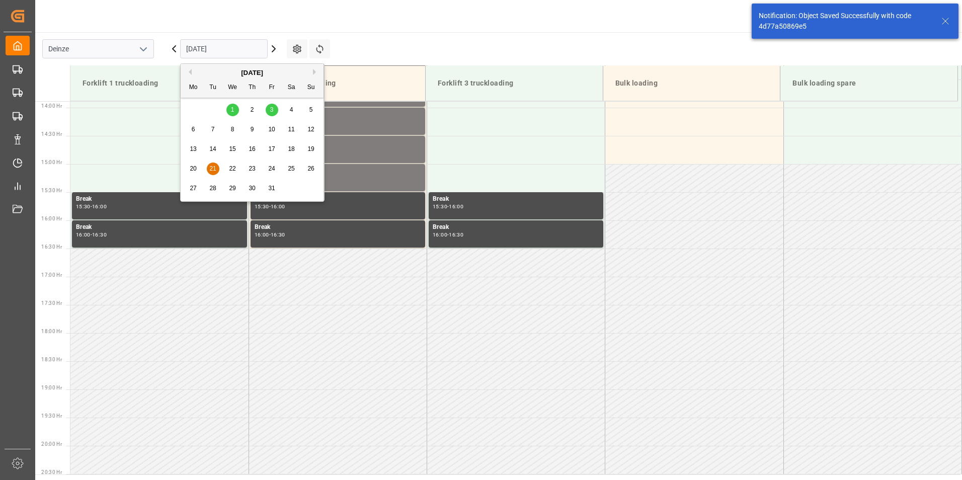
click at [238, 54] on input "21.10.2025" at bounding box center [224, 48] width 88 height 19
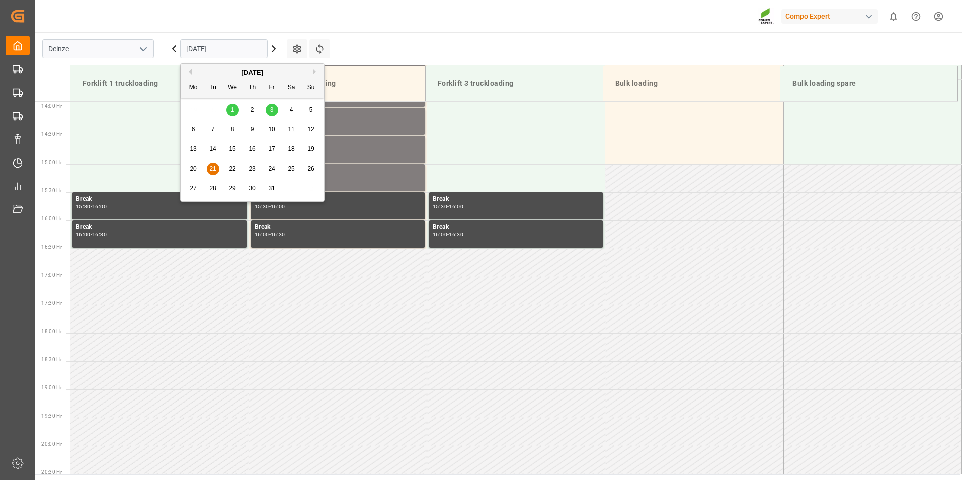
click at [189, 71] on button "Previous Month" at bounding box center [189, 72] width 6 height 6
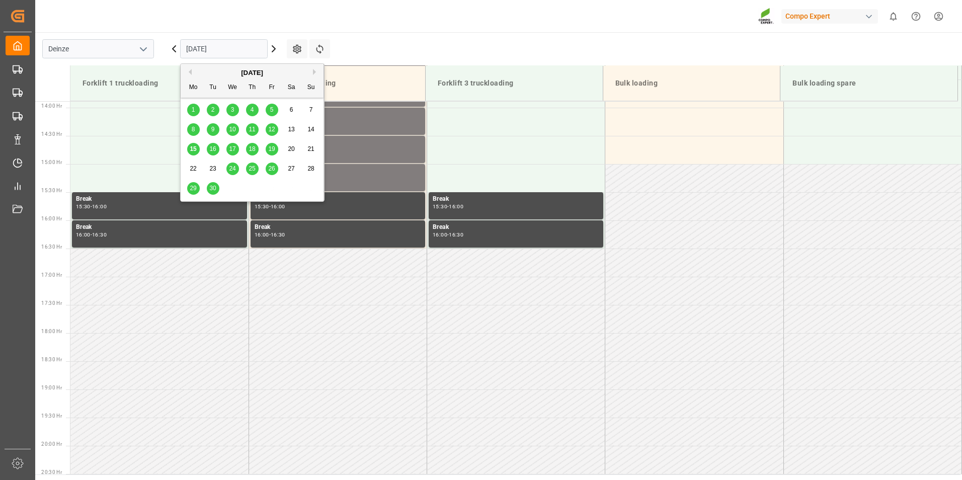
click at [191, 148] on span "15" at bounding box center [193, 148] width 7 height 7
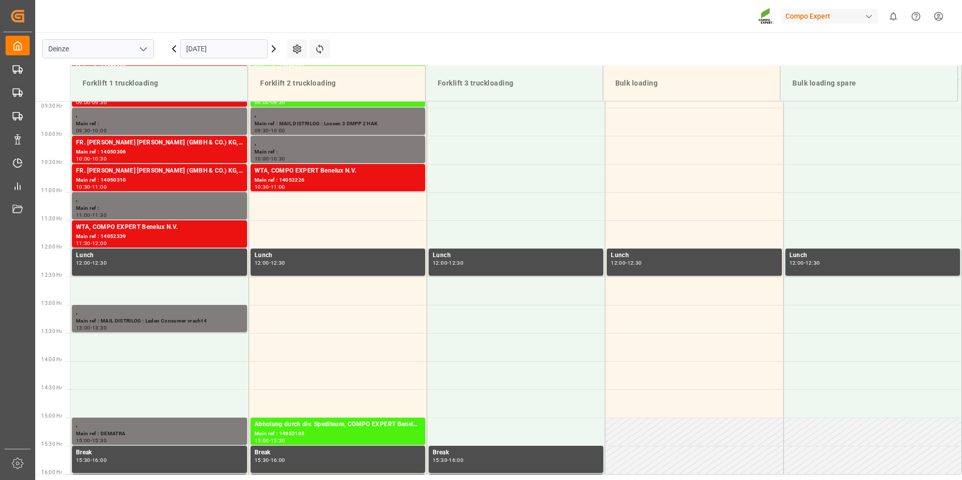
scroll to position [557, 0]
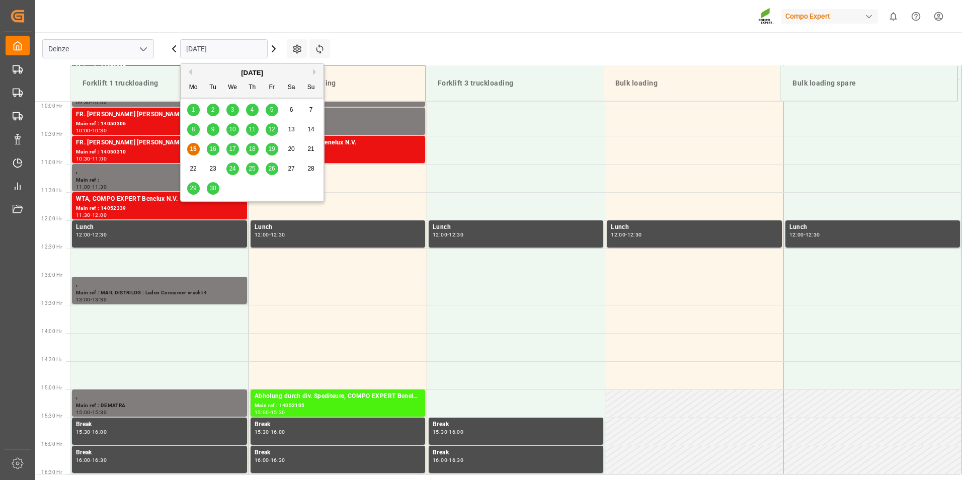
click at [238, 43] on input "[DATE]" at bounding box center [224, 48] width 88 height 19
click at [270, 150] on span "19" at bounding box center [271, 148] width 7 height 7
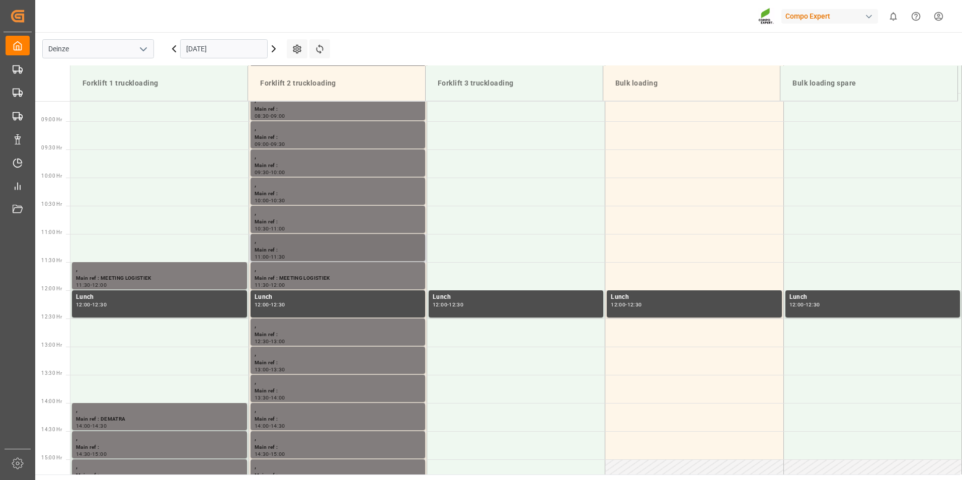
scroll to position [406, 0]
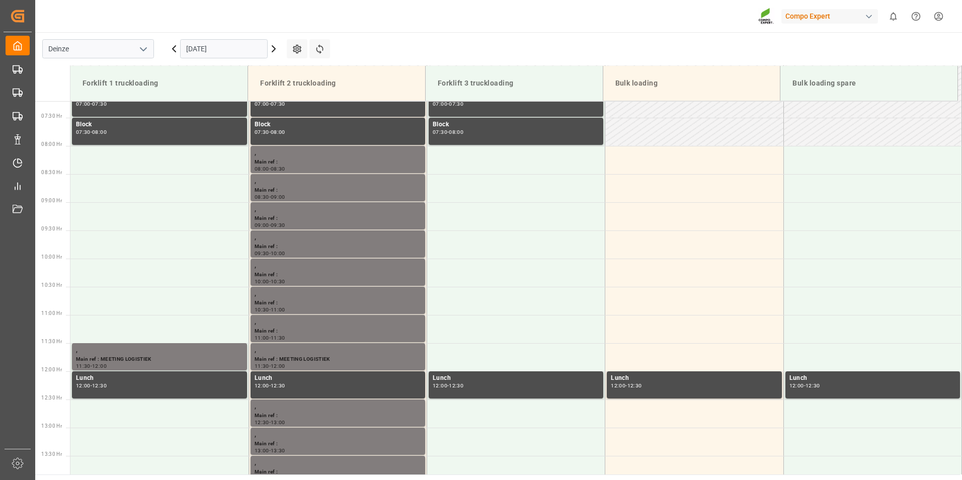
click at [226, 47] on input "19.09.2025" at bounding box center [224, 48] width 88 height 19
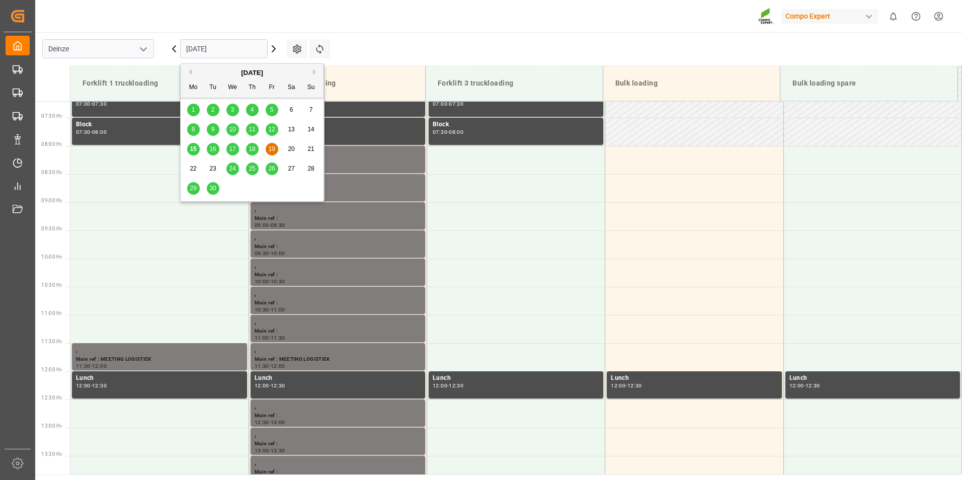
click at [195, 152] on span "15" at bounding box center [193, 148] width 7 height 7
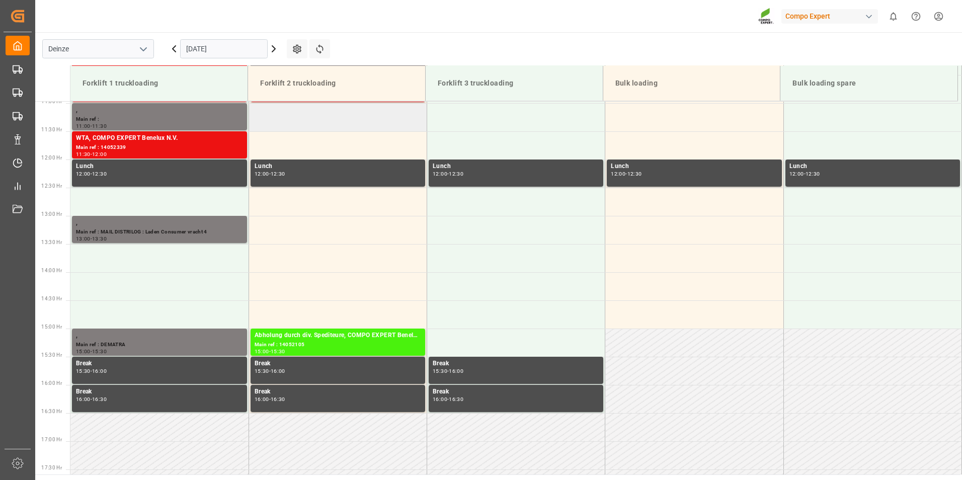
scroll to position [607, 0]
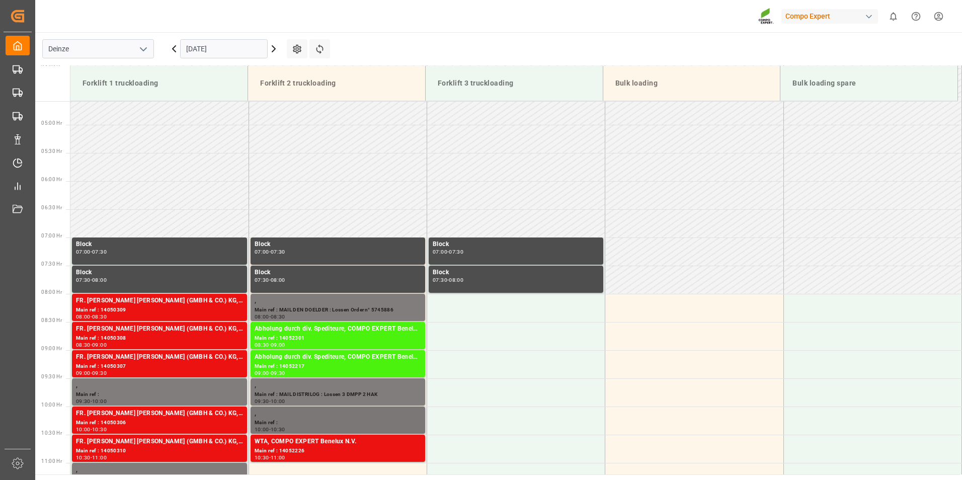
scroll to position [255, 0]
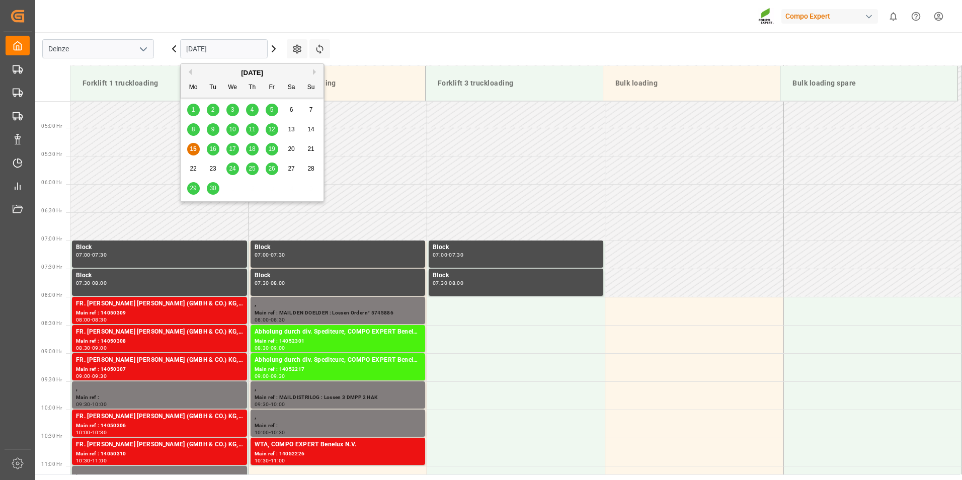
click at [241, 47] on input "[DATE]" at bounding box center [224, 48] width 88 height 19
click at [468, 173] on td at bounding box center [516, 170] width 178 height 28
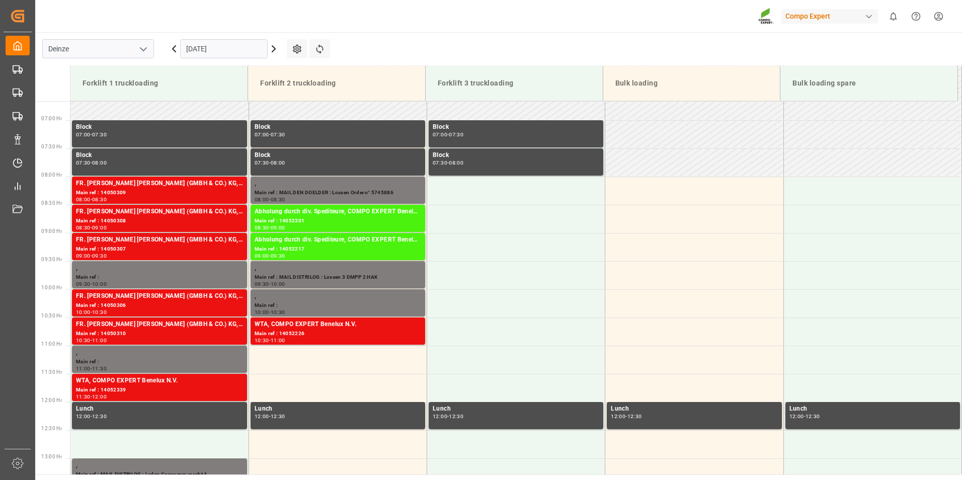
scroll to position [381, 0]
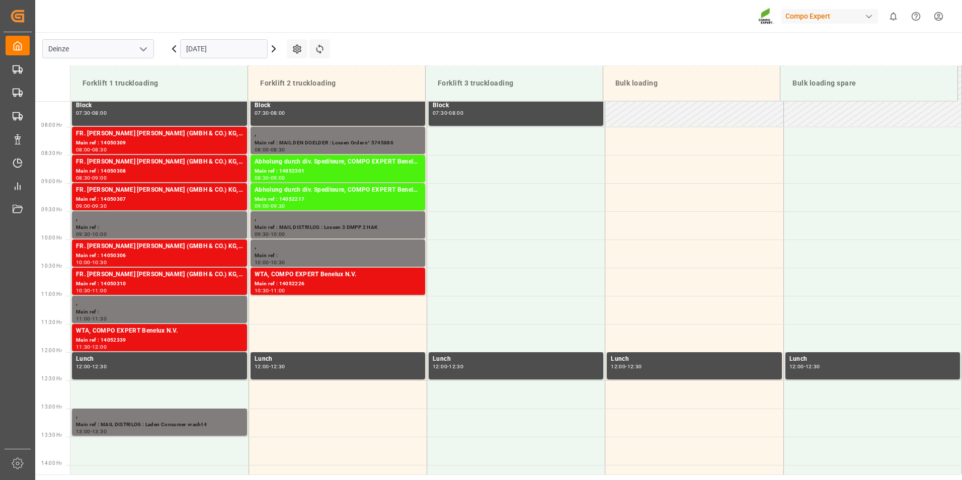
scroll to position [435, 0]
